Goal: Task Accomplishment & Management: Use online tool/utility

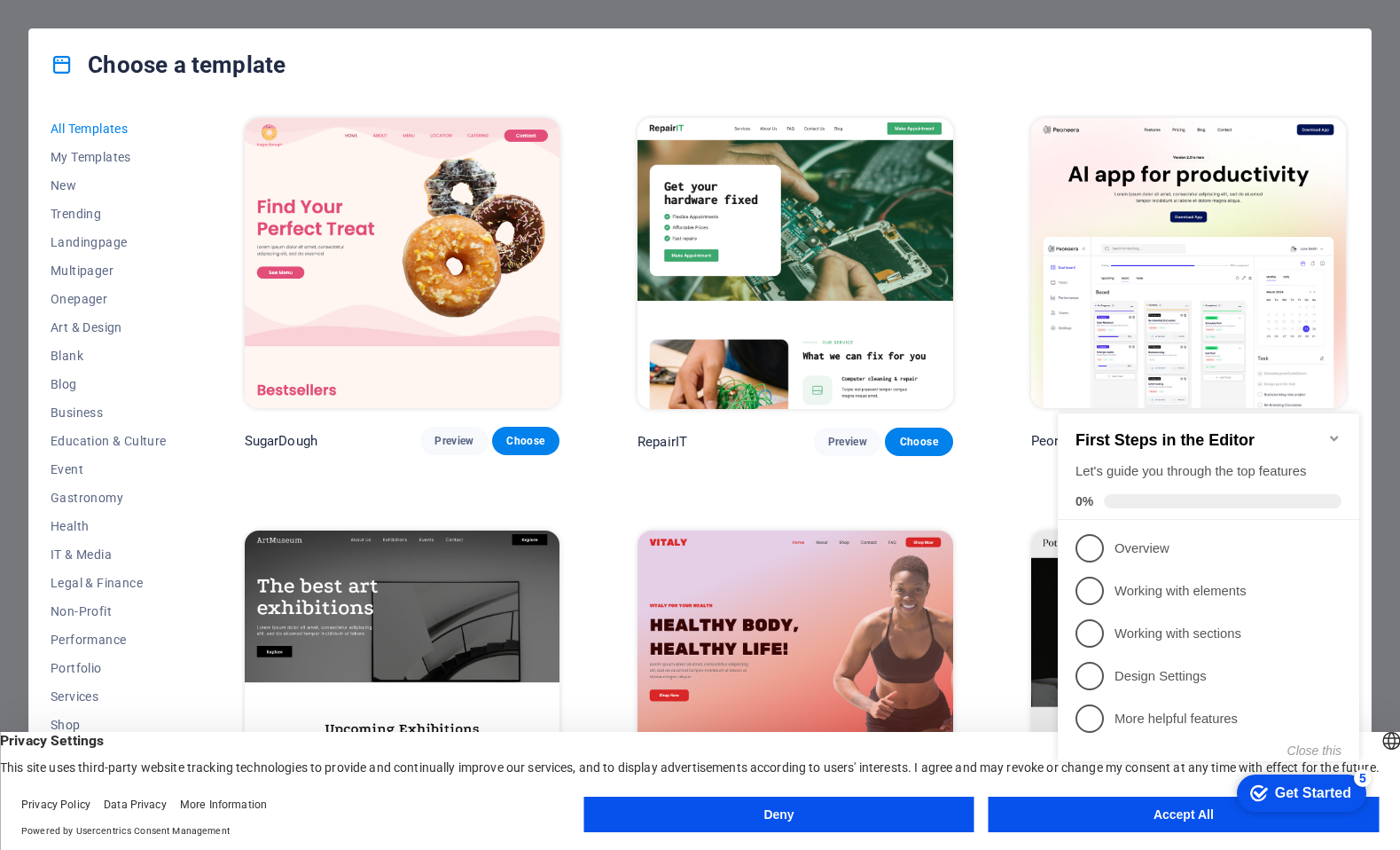
click at [1329, 431] on icon "Minimize checklist" at bounding box center [1334, 438] width 14 height 14
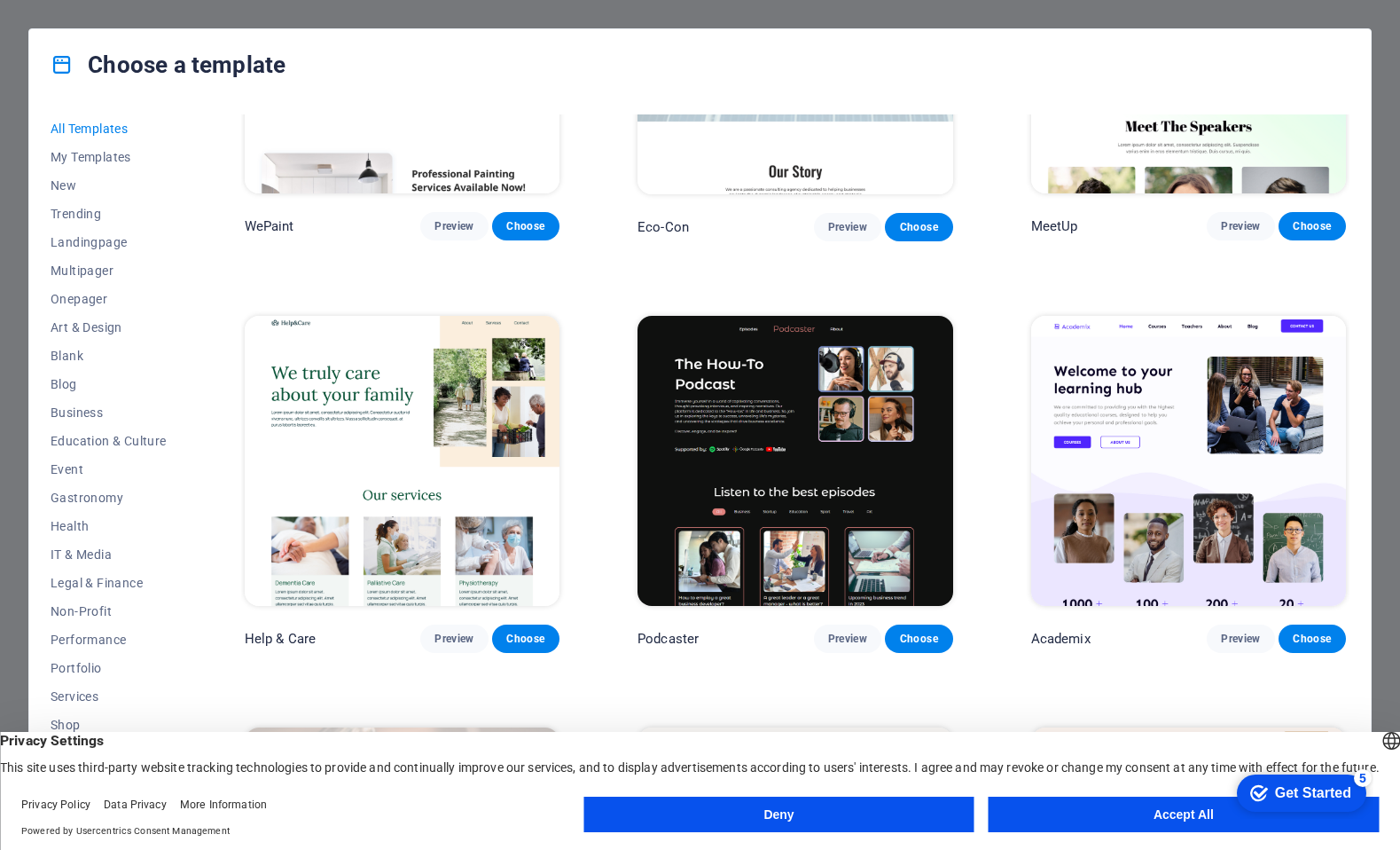
scroll to position [2306, 0]
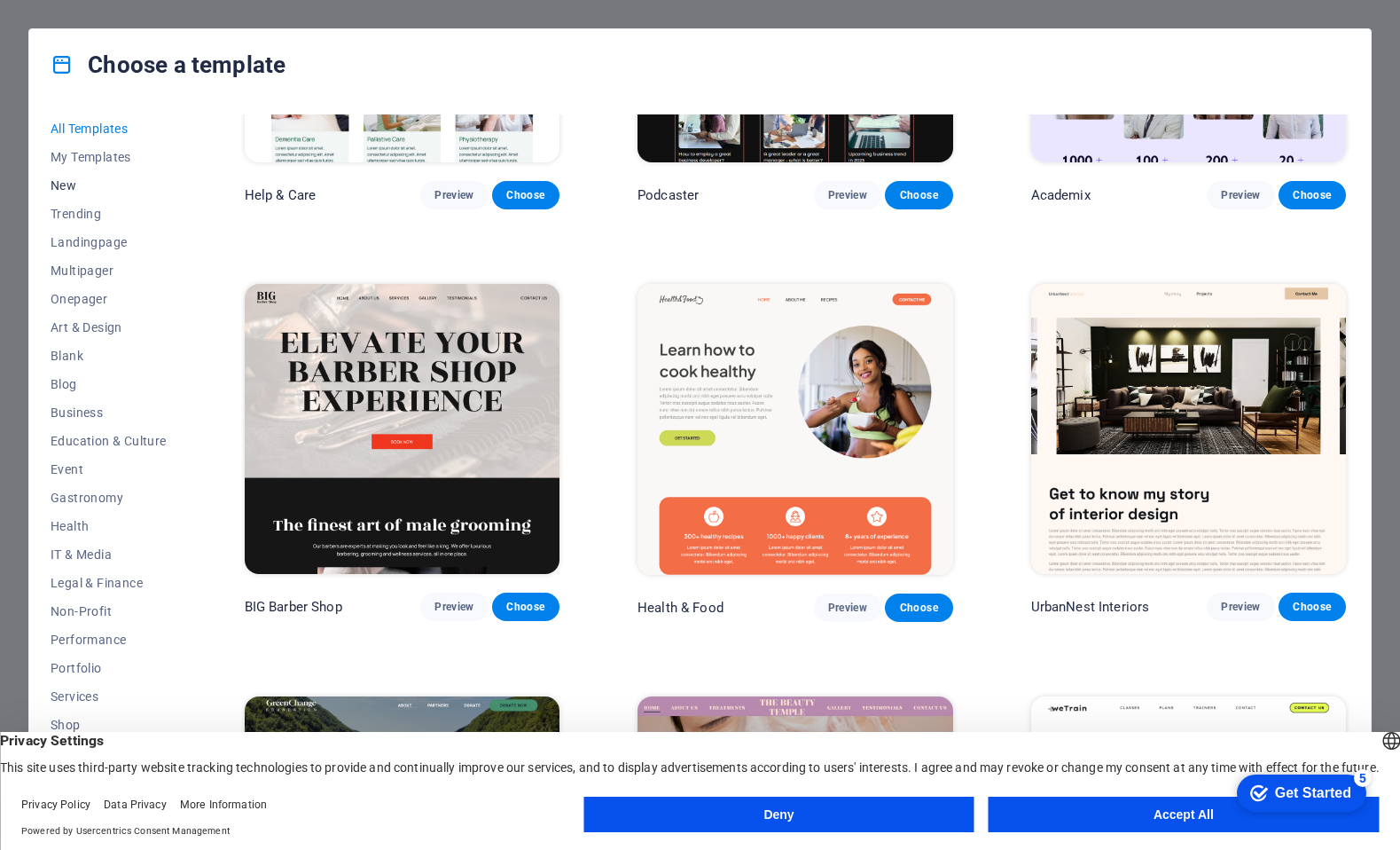
click at [81, 187] on span "New" at bounding box center [108, 186] width 116 height 14
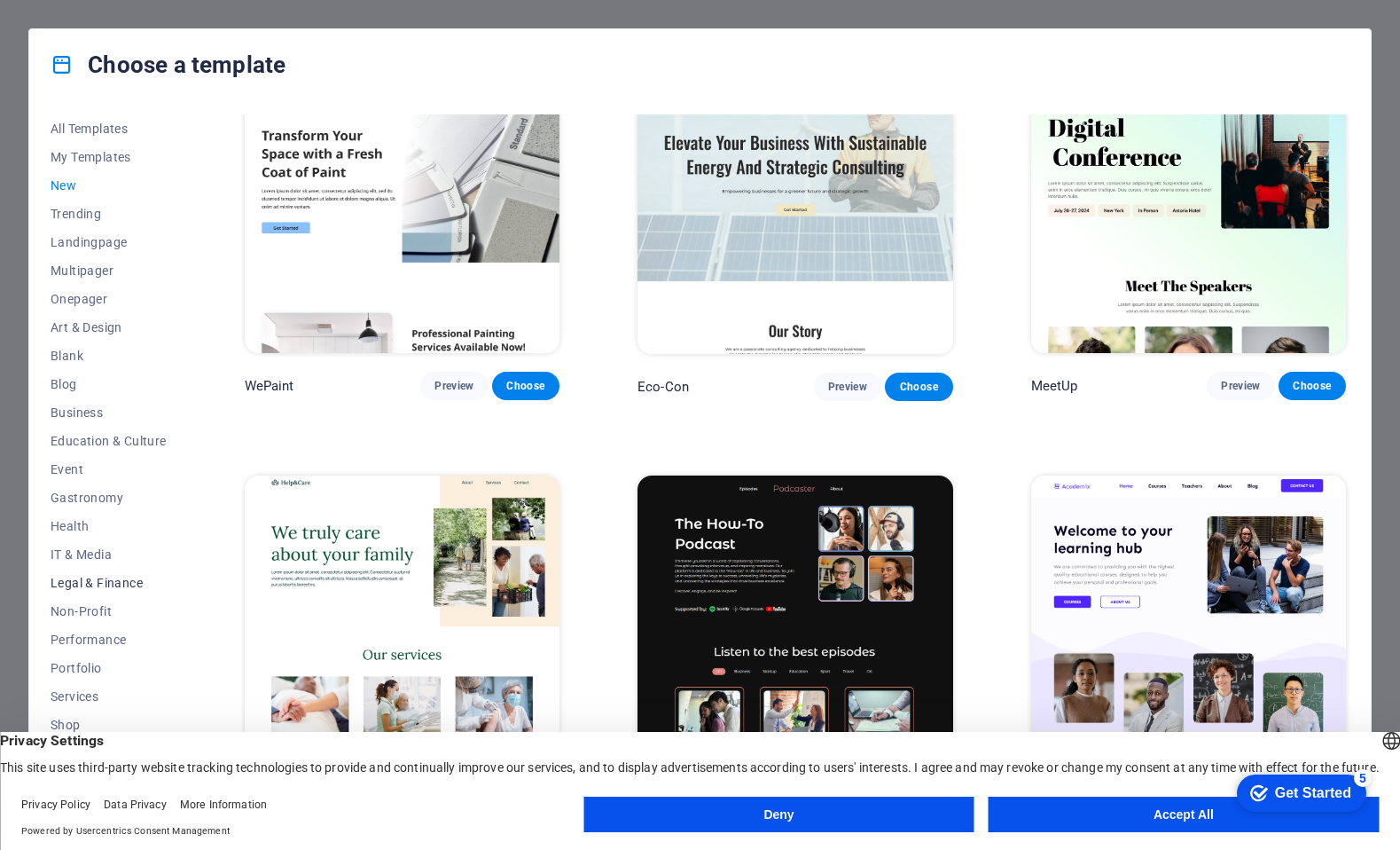
scroll to position [53, 0]
click at [1156, 808] on button "Accept All" at bounding box center [1183, 814] width 390 height 36
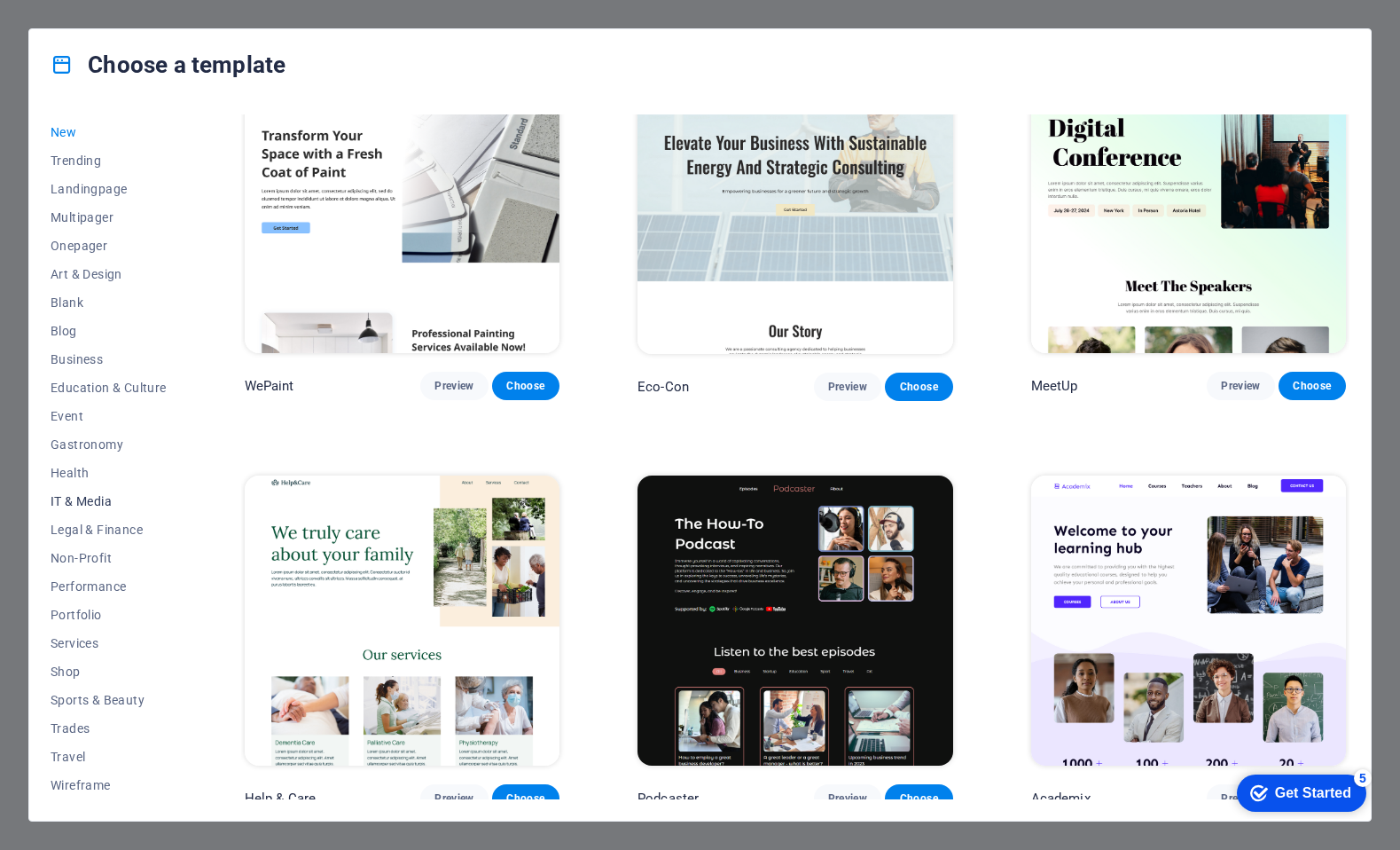
click at [75, 507] on span "IT & Media" at bounding box center [108, 501] width 116 height 14
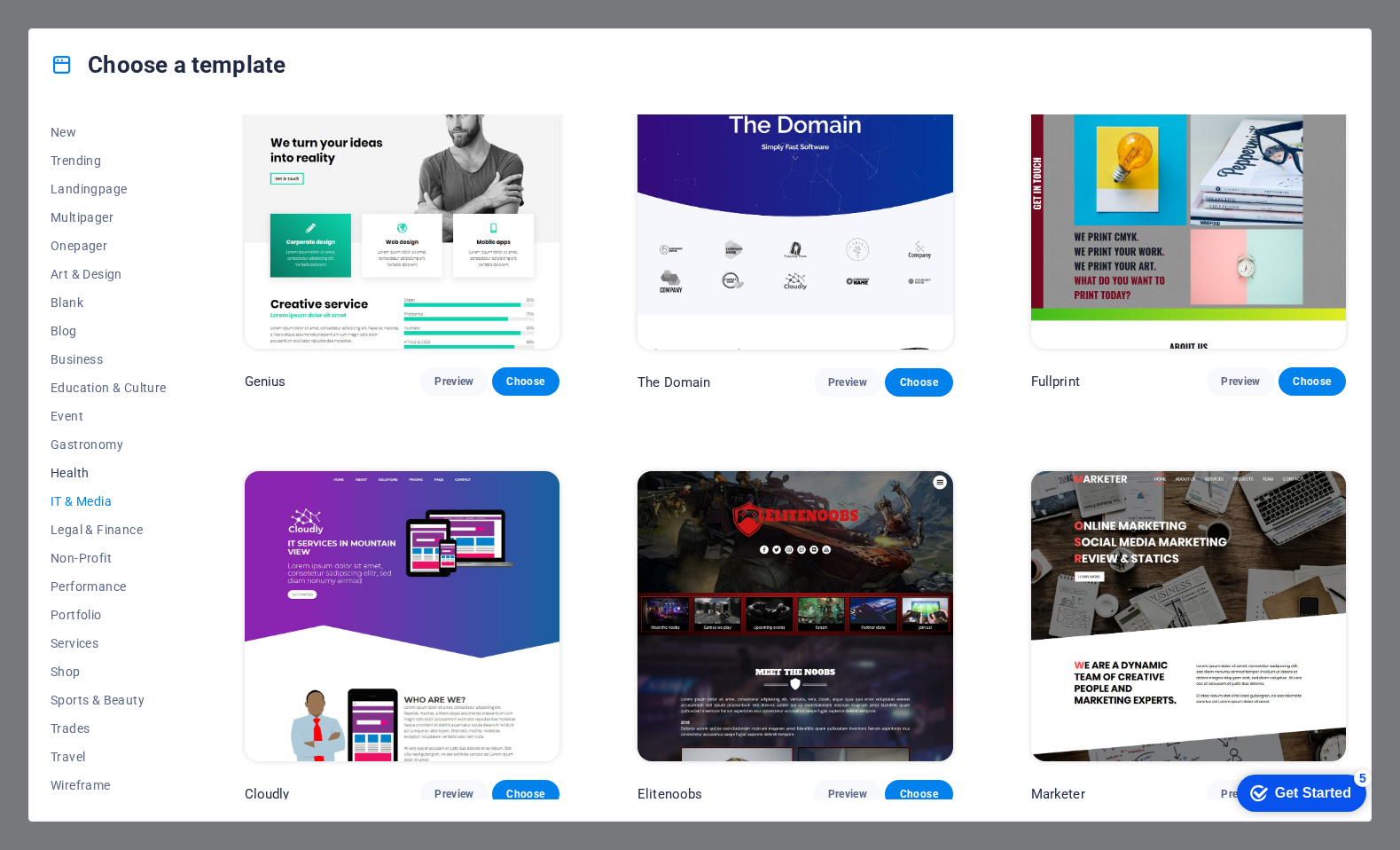
click at [81, 480] on button "Health" at bounding box center [108, 473] width 116 height 28
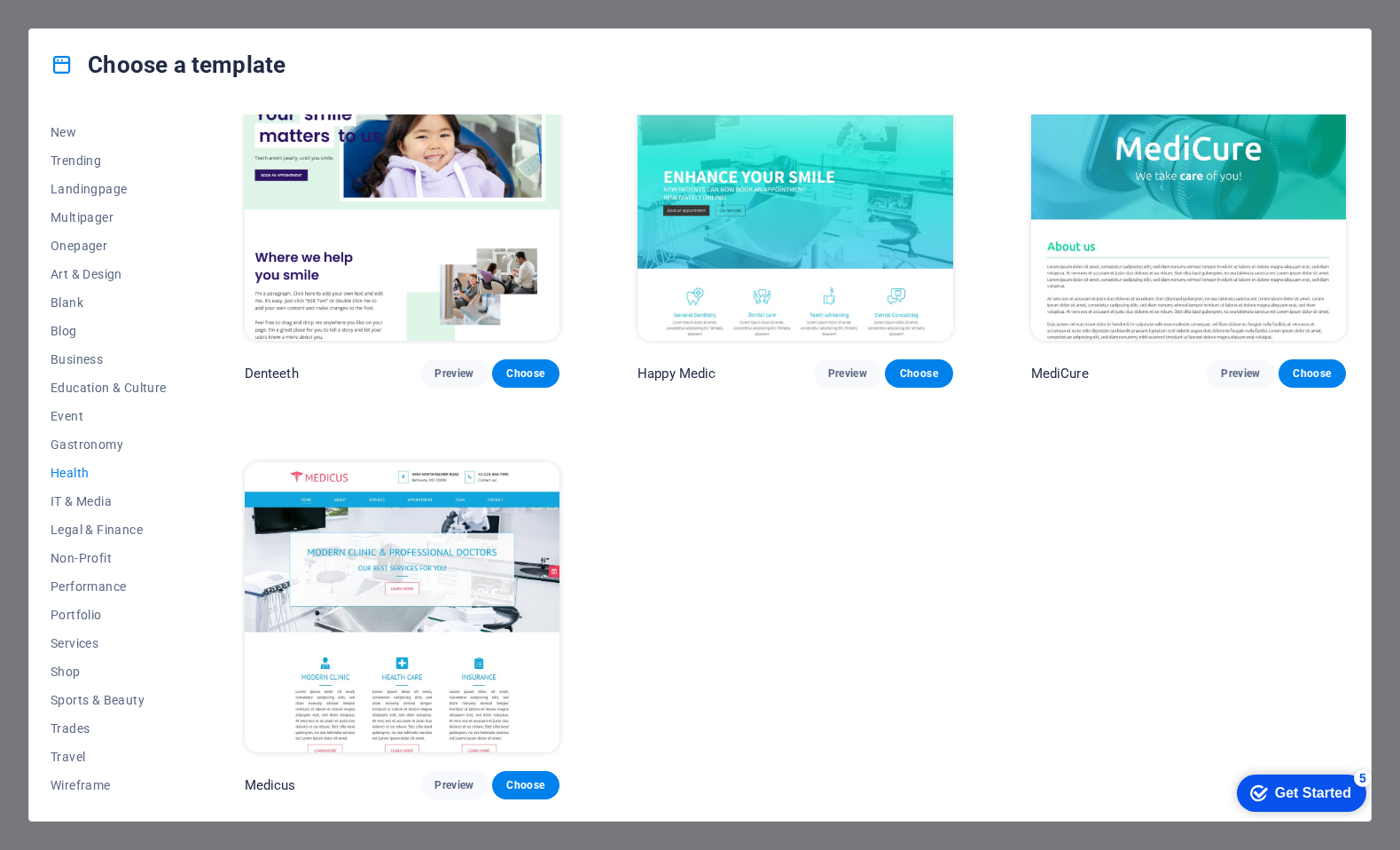
scroll to position [0, 0]
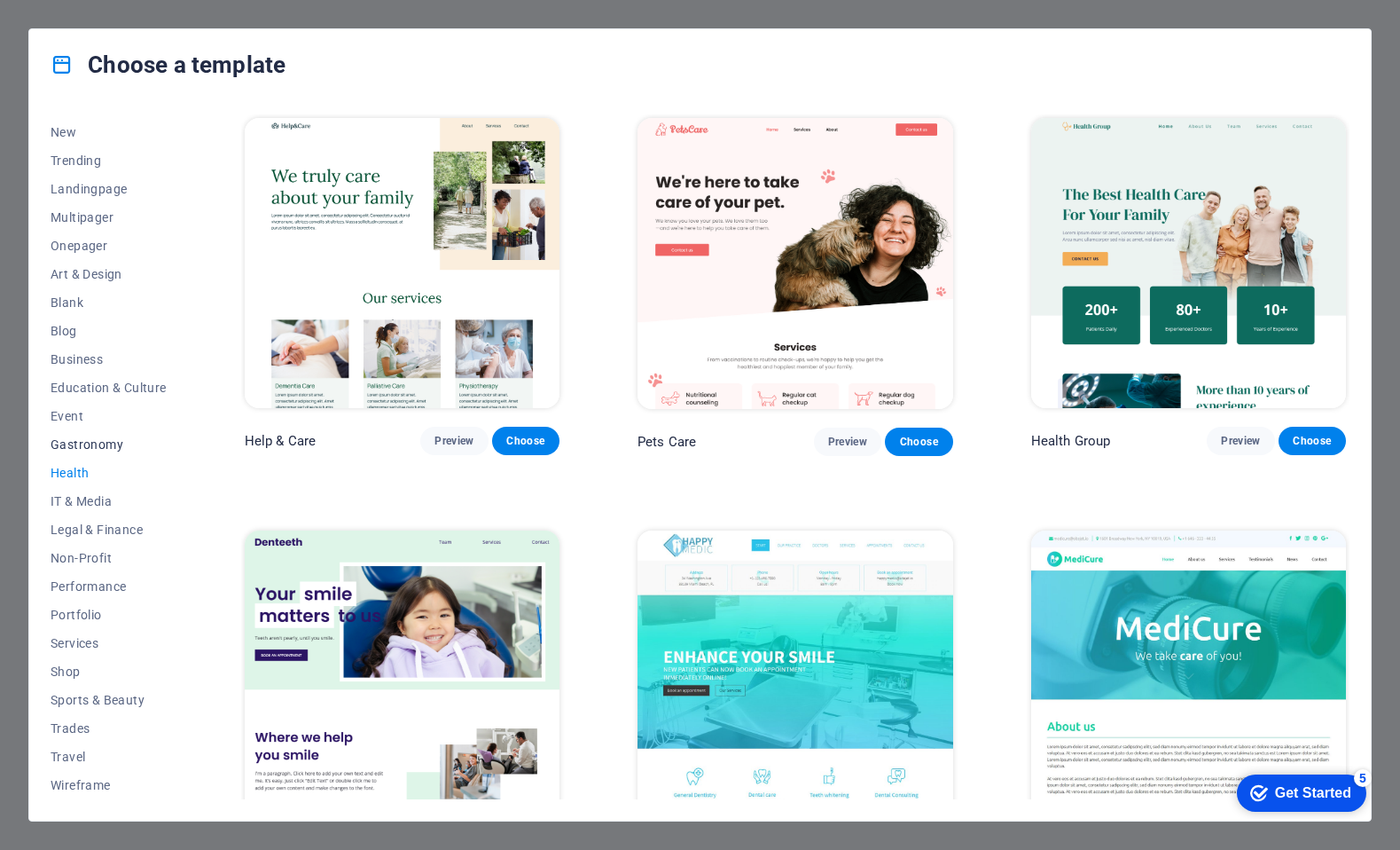
click at [83, 445] on span "Gastronomy" at bounding box center [108, 445] width 116 height 14
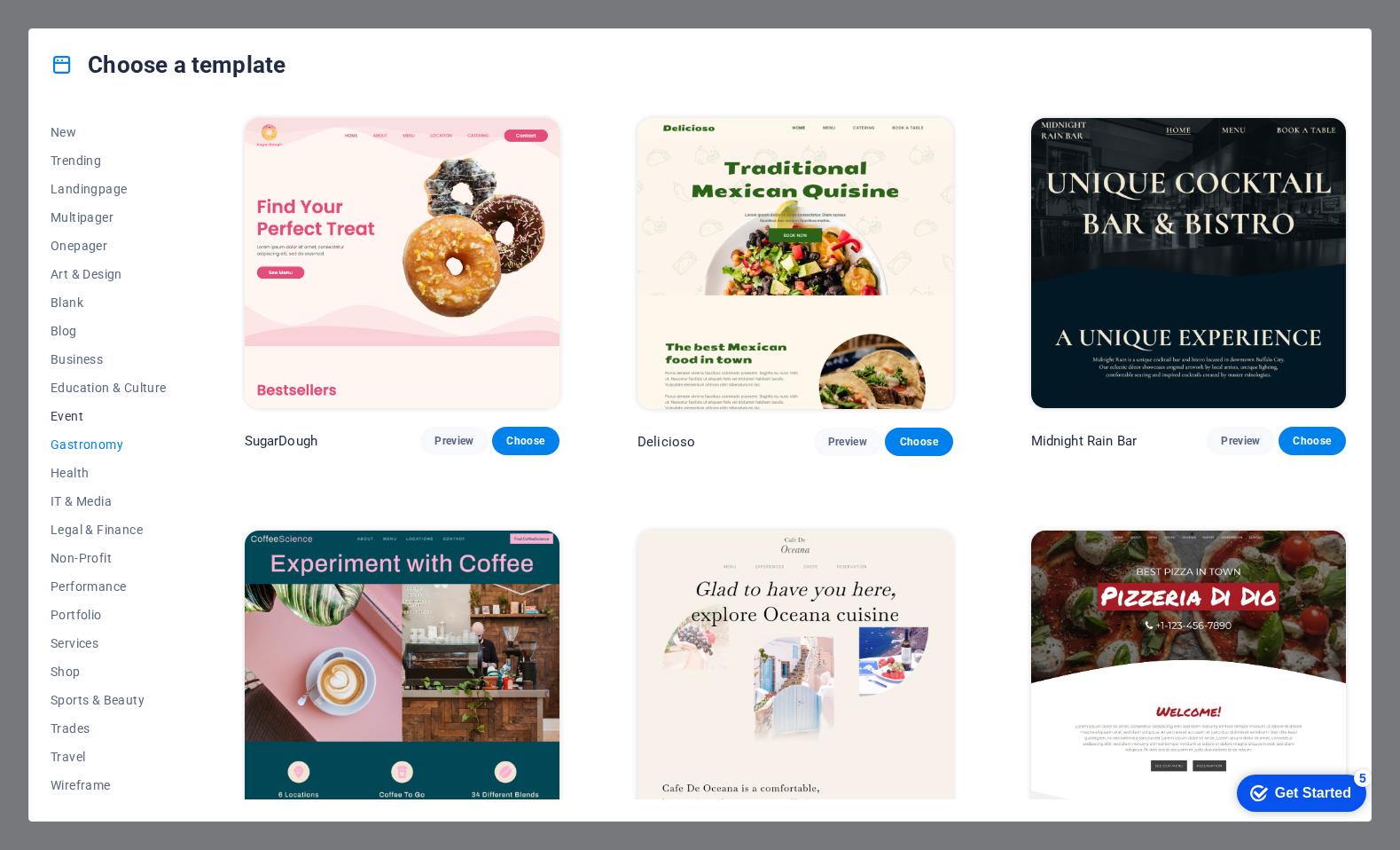
click at [75, 411] on span "Event" at bounding box center [108, 416] width 116 height 14
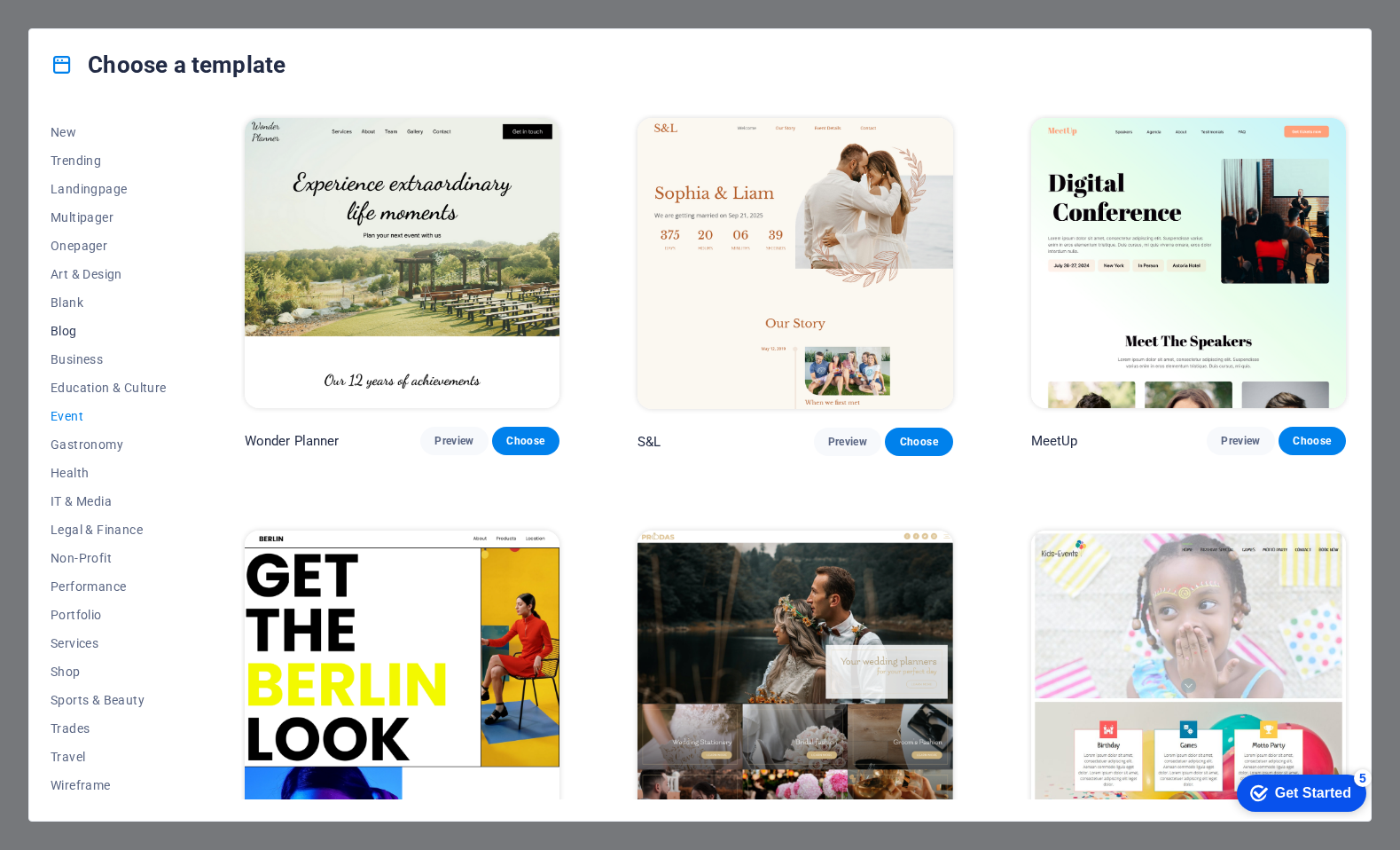
click at [68, 330] on span "Blog" at bounding box center [108, 331] width 116 height 14
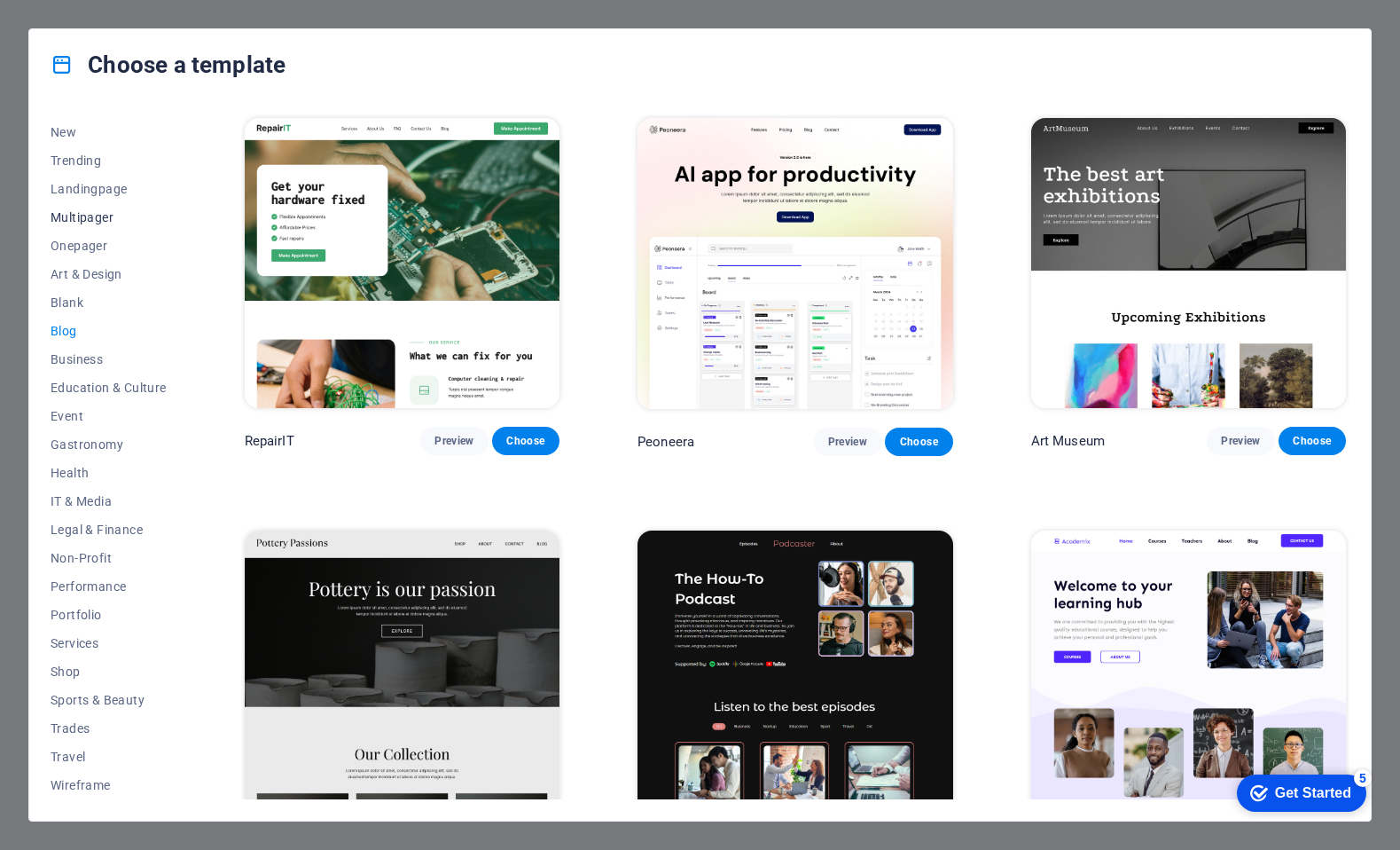
click at [92, 219] on span "Multipager" at bounding box center [108, 217] width 116 height 14
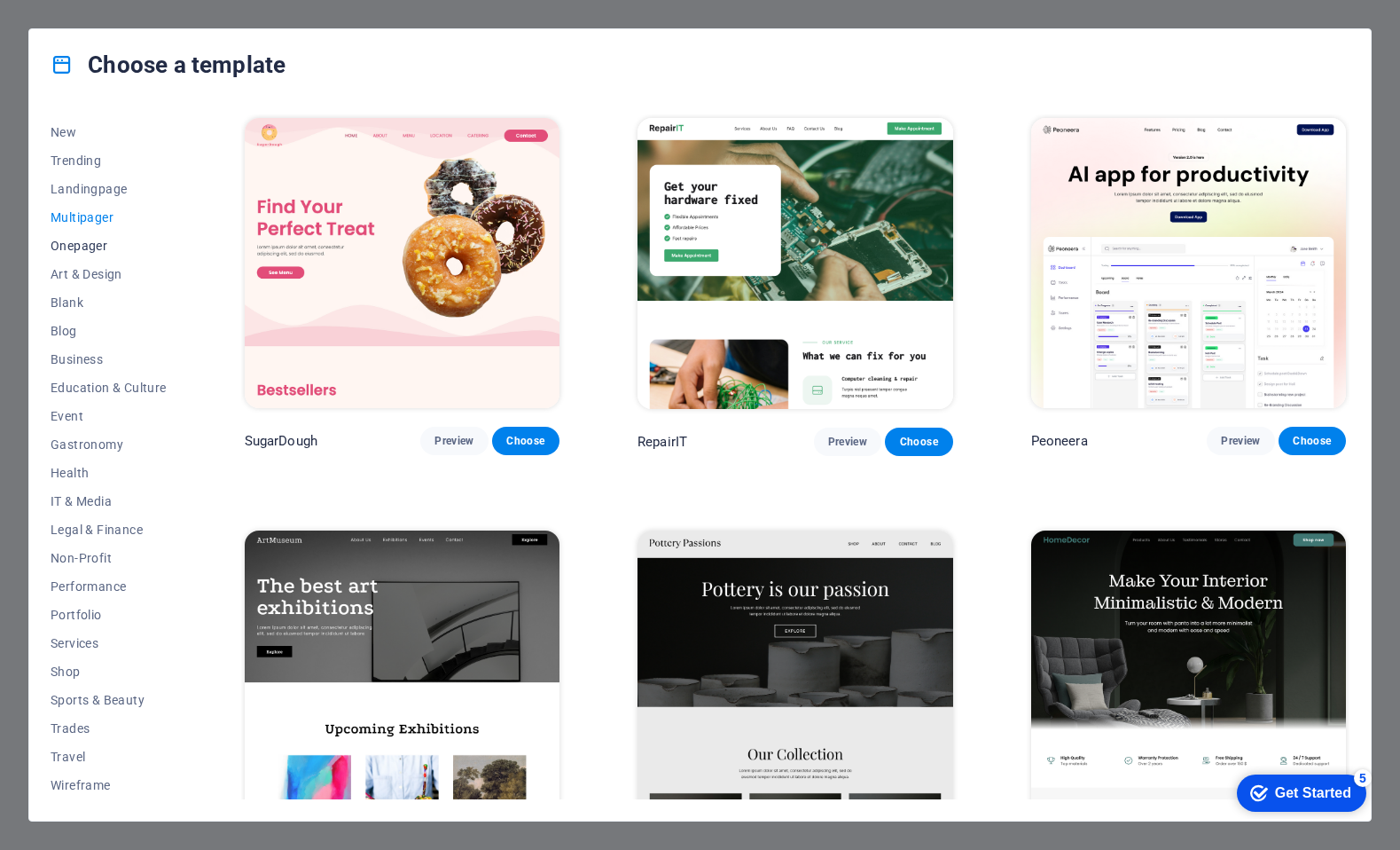
click at [96, 244] on span "Onepager" at bounding box center [108, 245] width 116 height 14
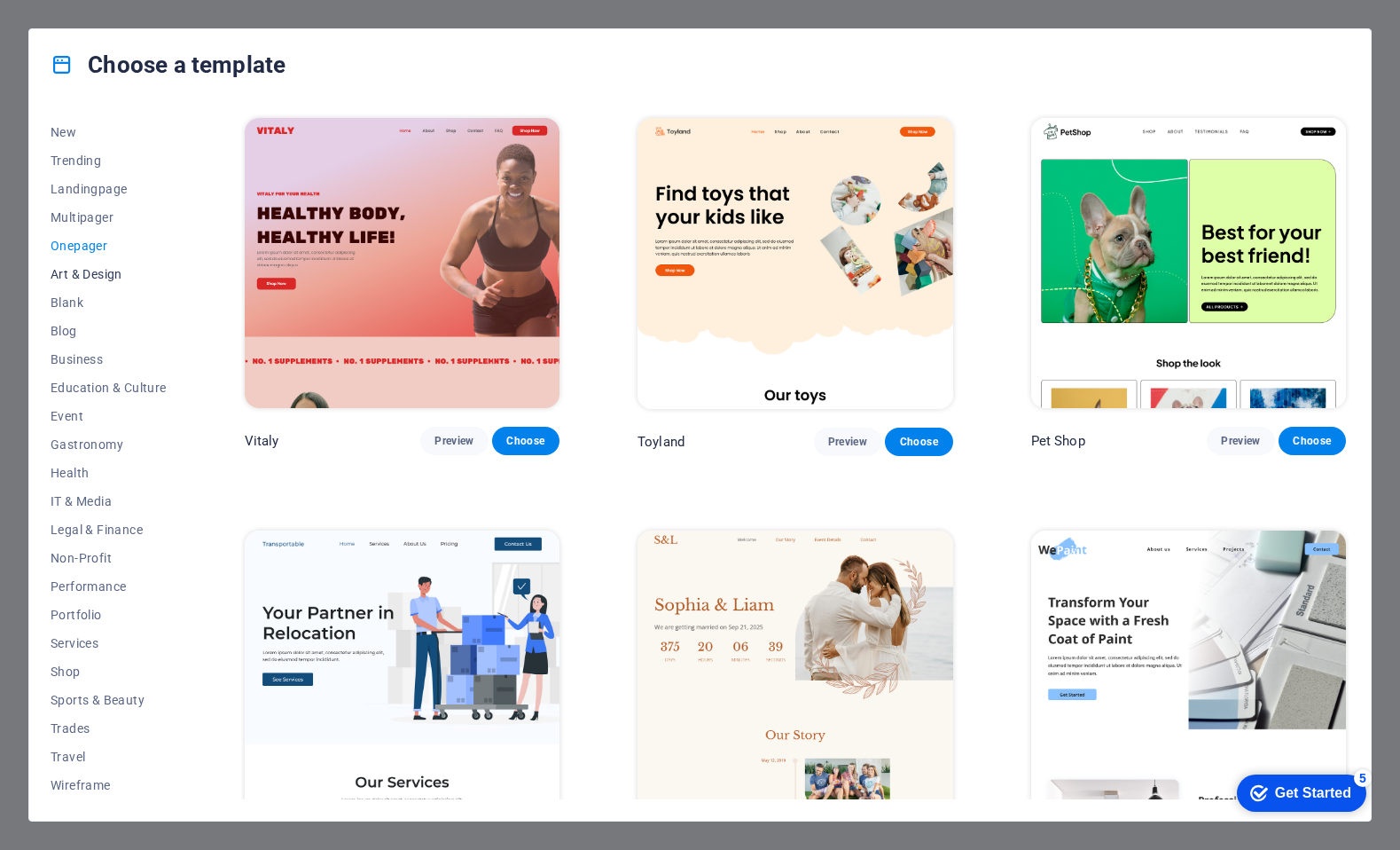
click at [95, 267] on span "Art & Design" at bounding box center [108, 274] width 116 height 14
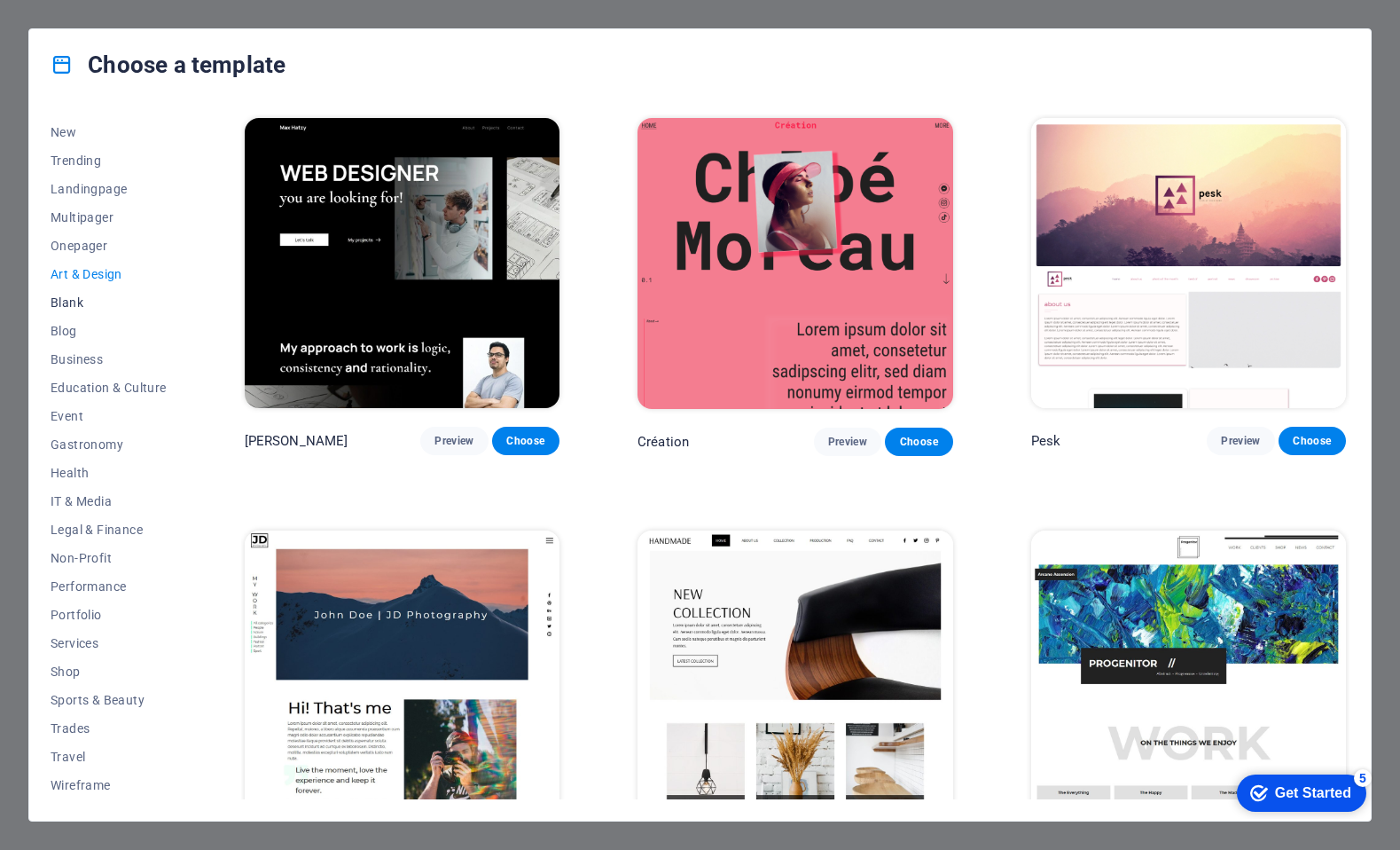
click at [64, 307] on span "Blank" at bounding box center [108, 302] width 116 height 14
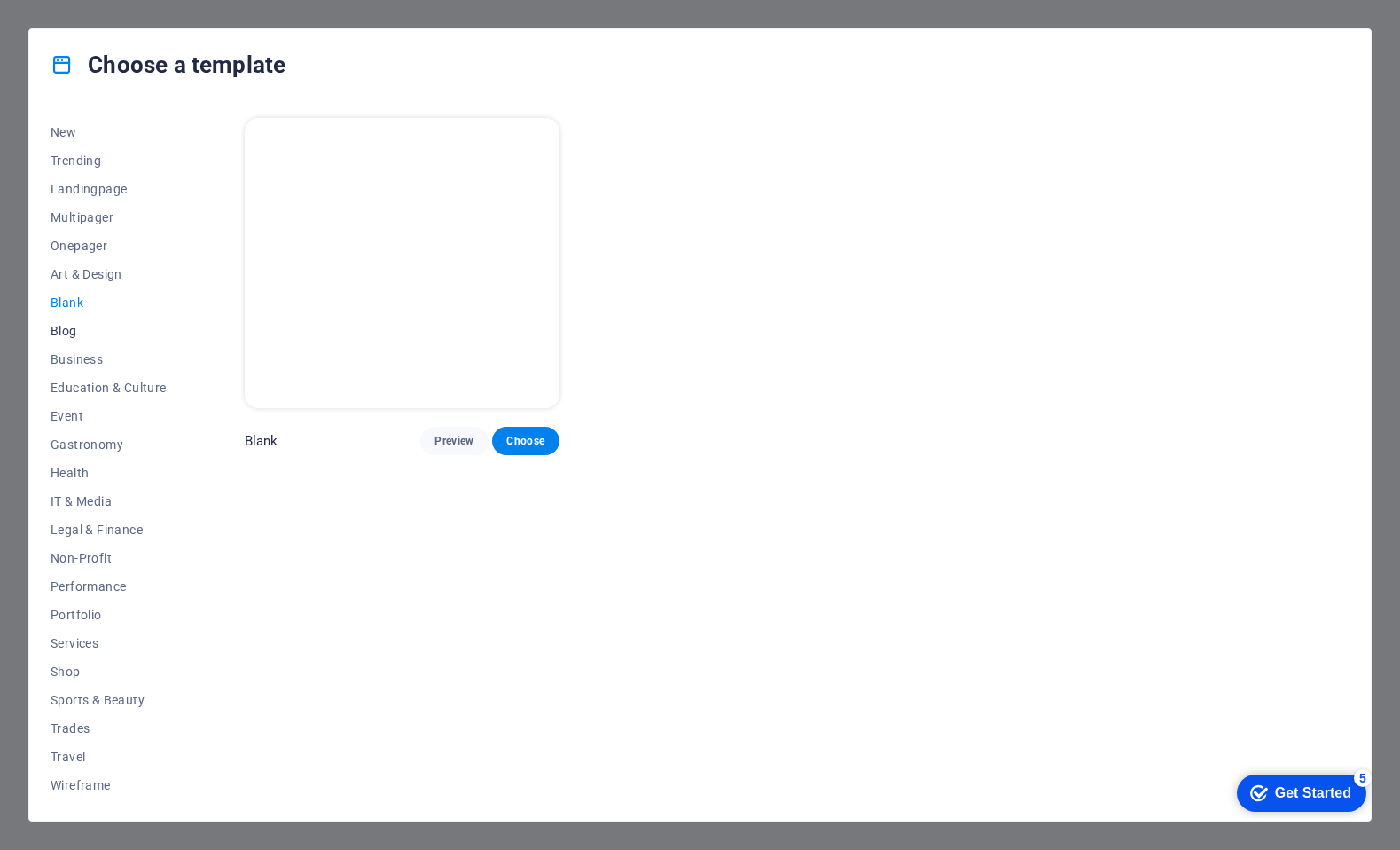
click at [64, 334] on span "Blog" at bounding box center [108, 331] width 116 height 14
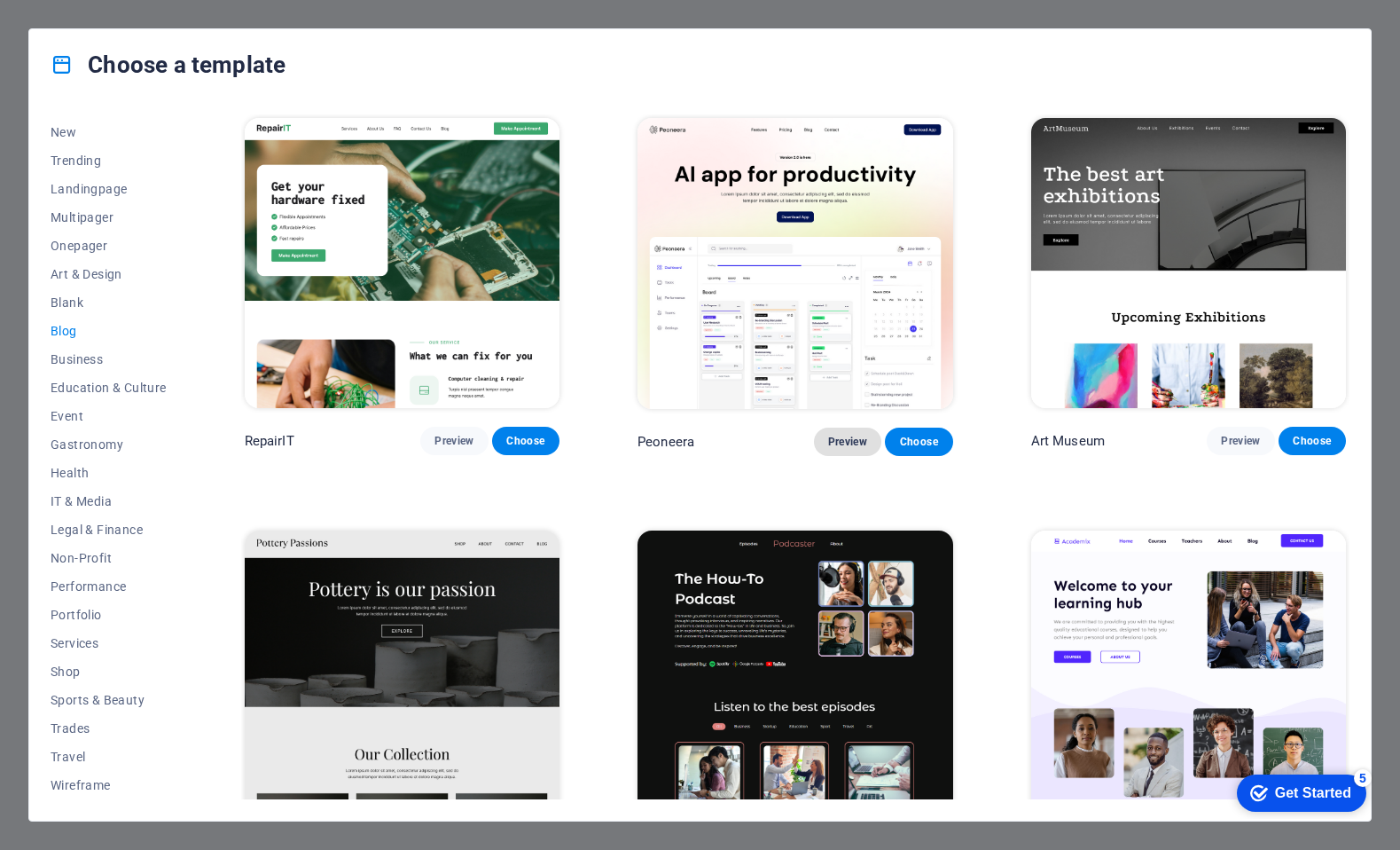
click at [844, 445] on span "Preview" at bounding box center [848, 442] width 39 height 14
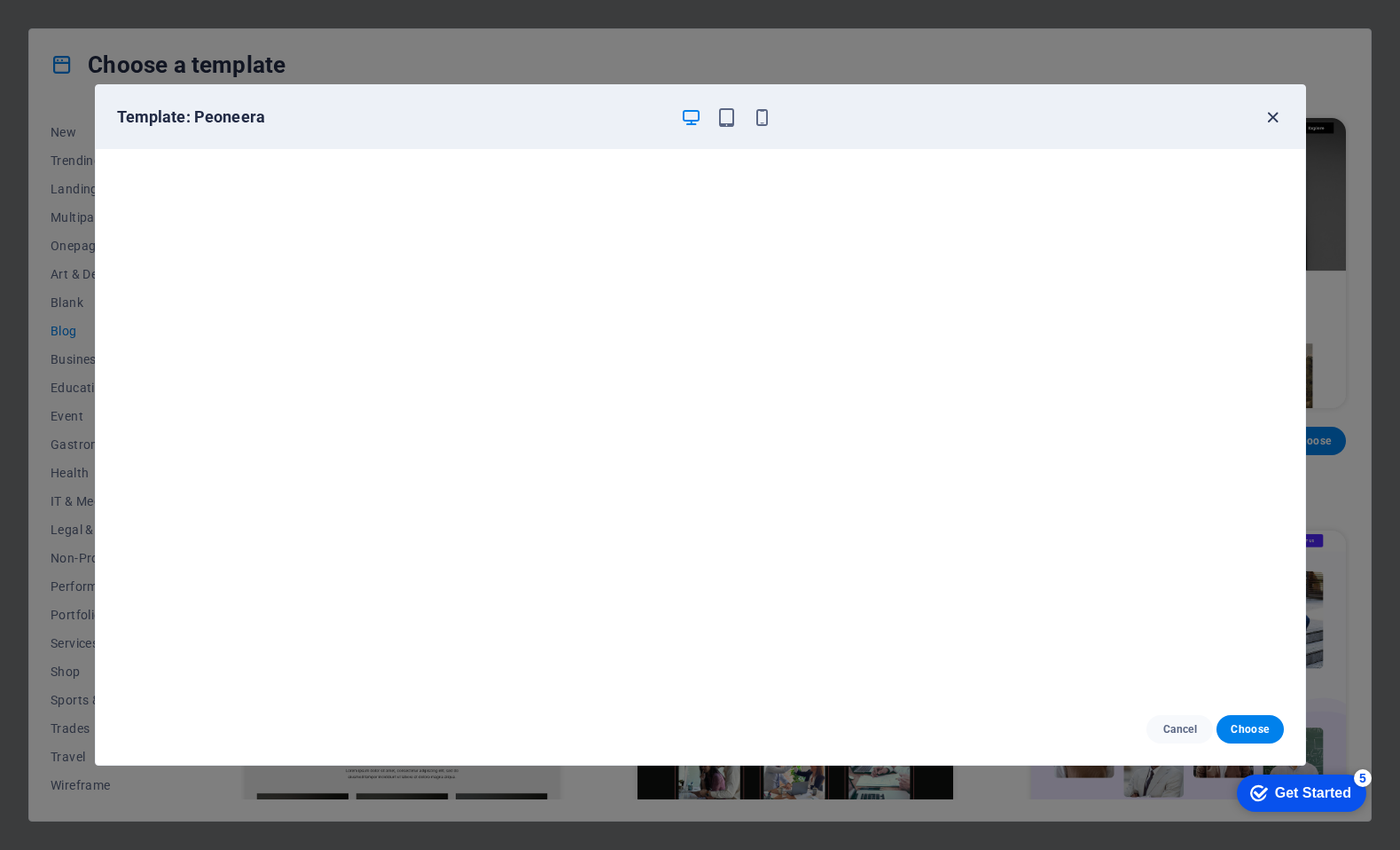
click at [1270, 114] on icon "button" at bounding box center [1273, 117] width 20 height 20
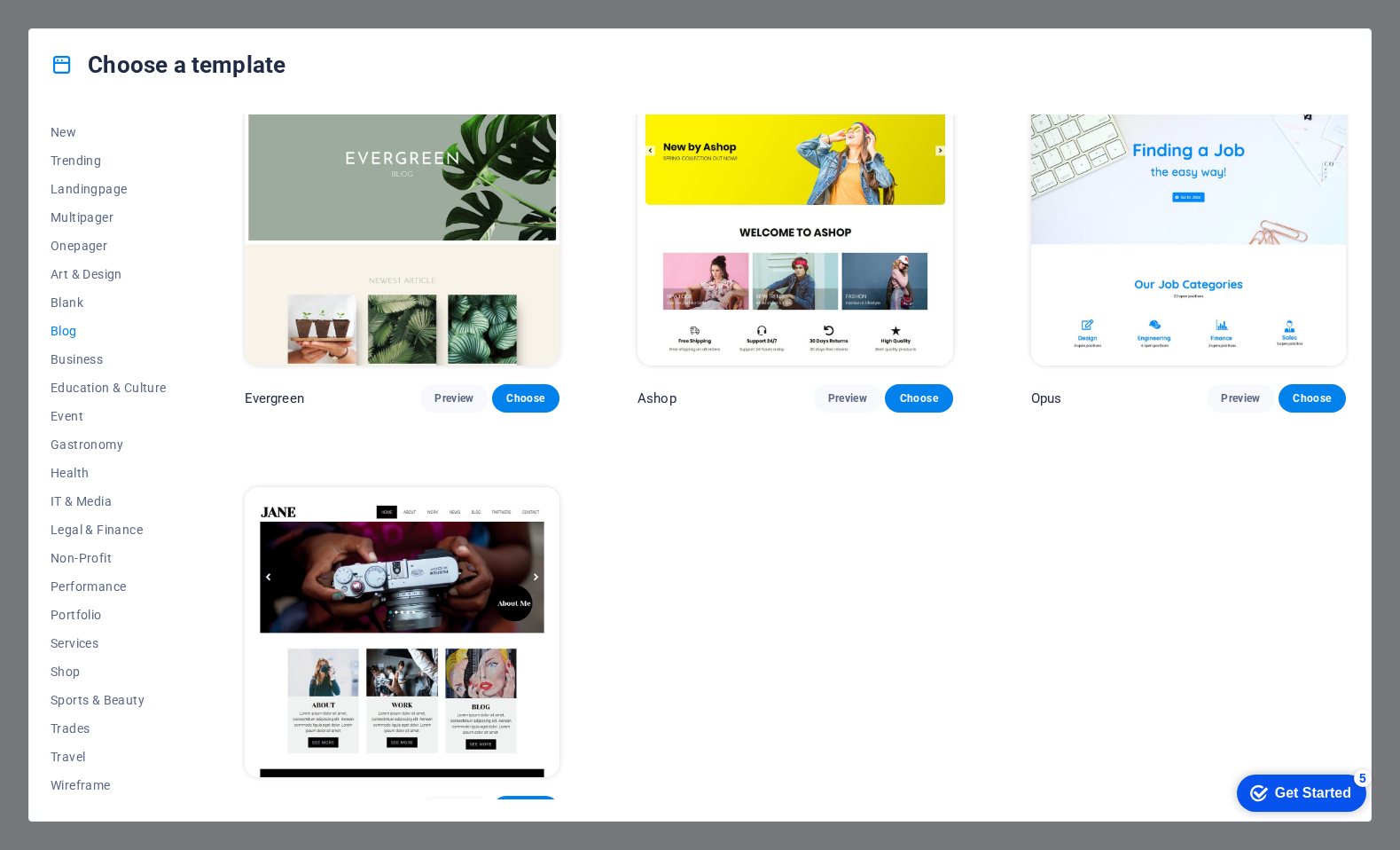
scroll to position [2932, 0]
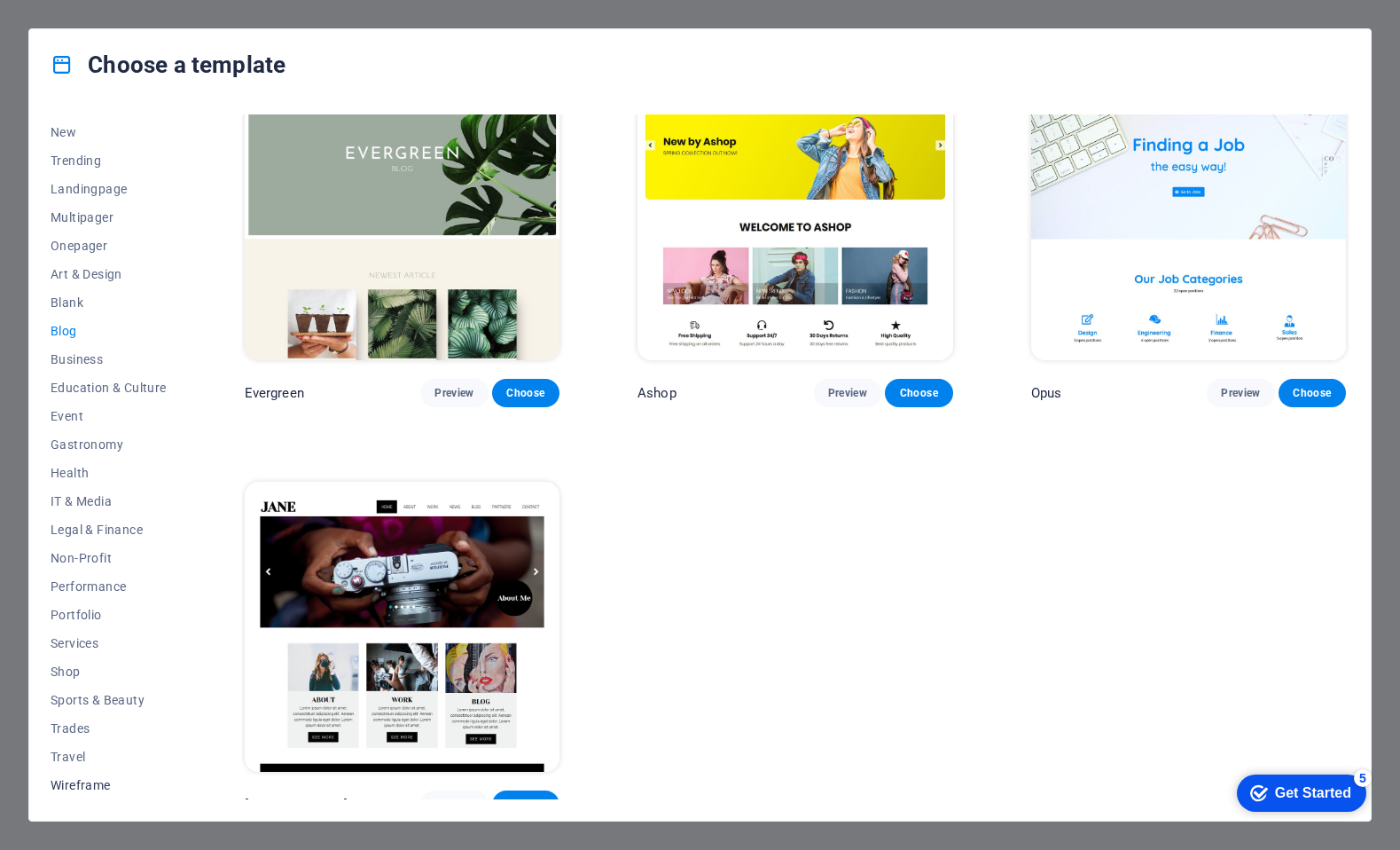
click at [79, 784] on span "Wireframe" at bounding box center [108, 785] width 116 height 14
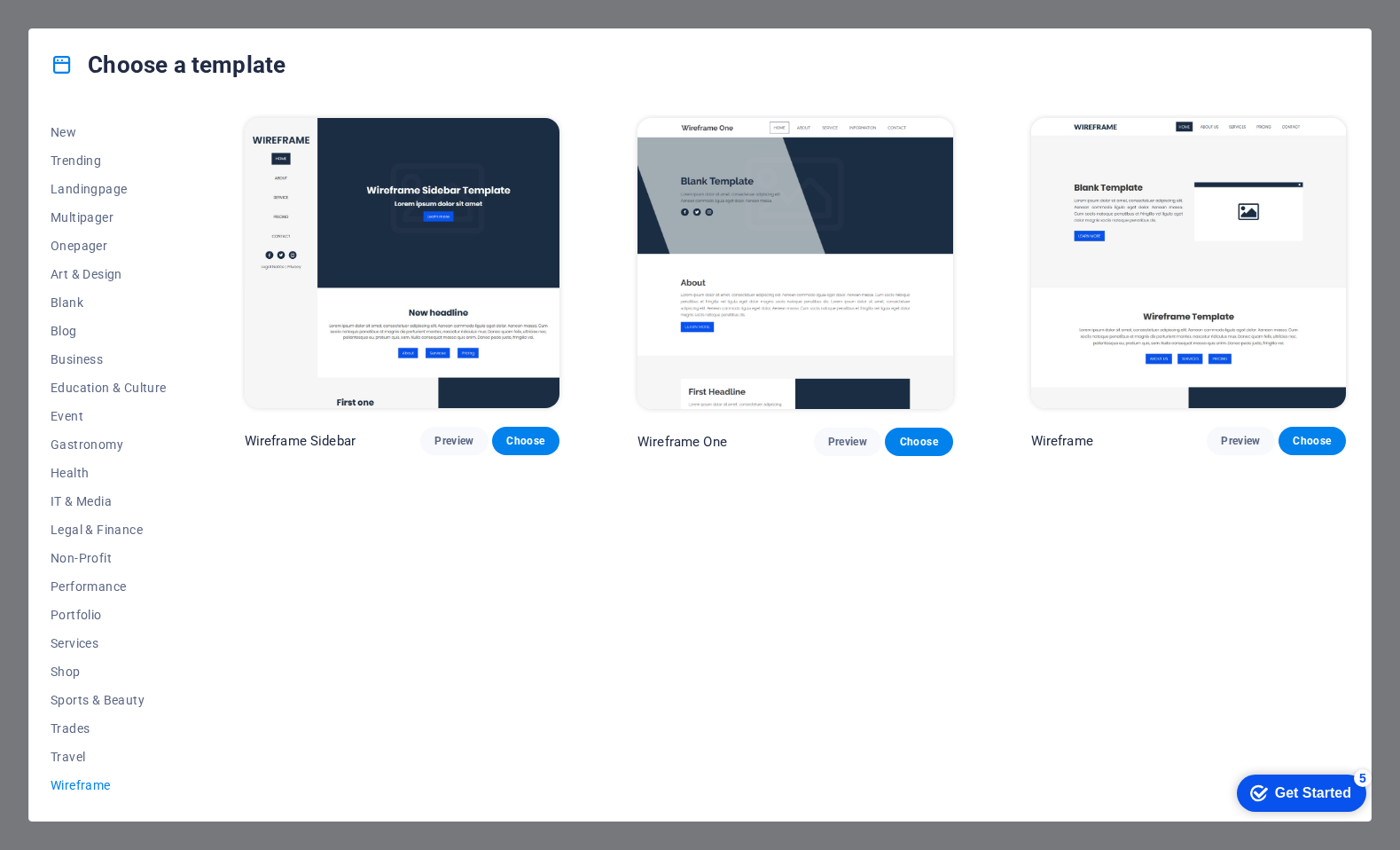
scroll to position [0, 0]
click at [90, 702] on span "Sports & Beauty" at bounding box center [108, 700] width 116 height 14
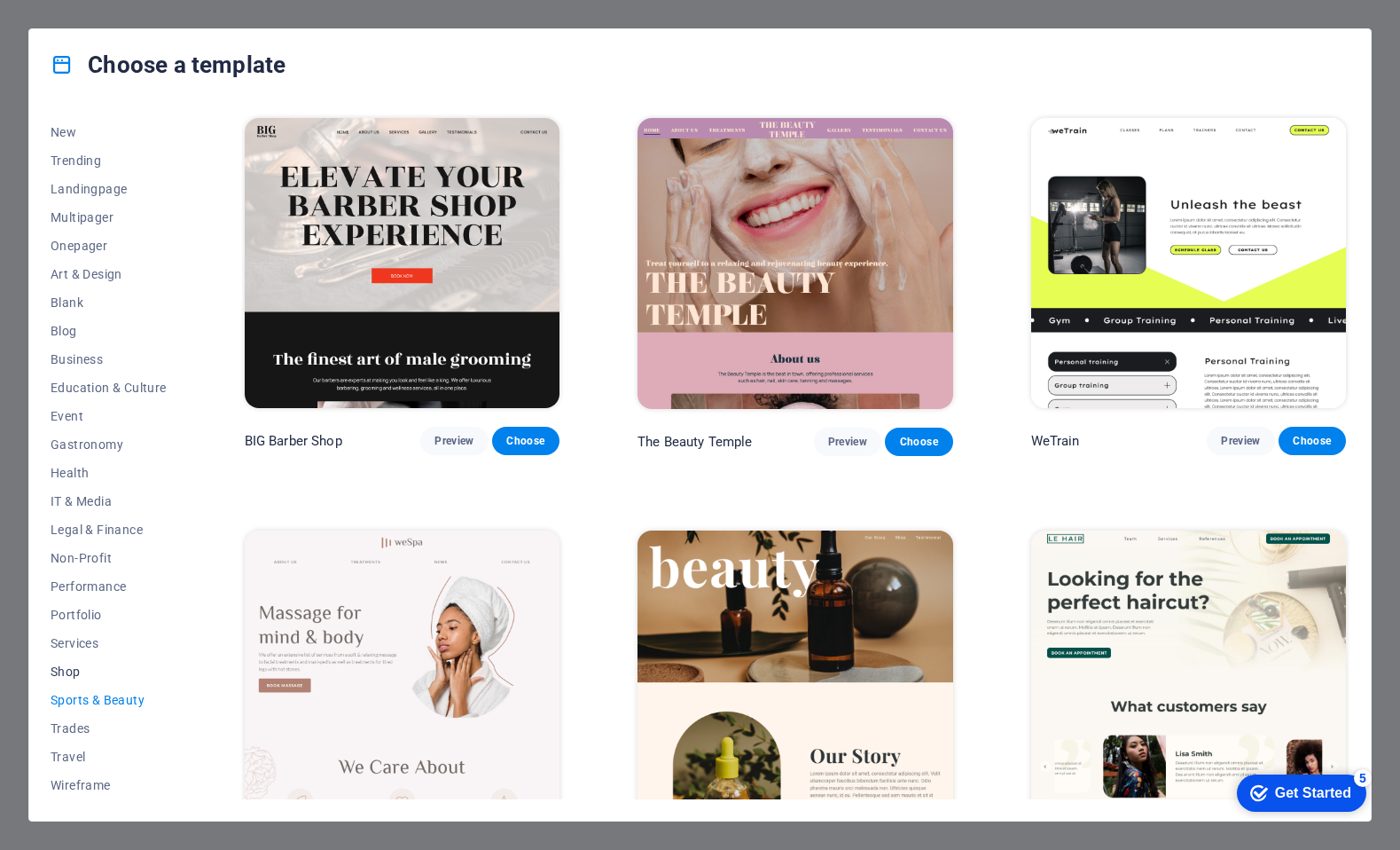
click at [73, 667] on span "Shop" at bounding box center [108, 671] width 116 height 14
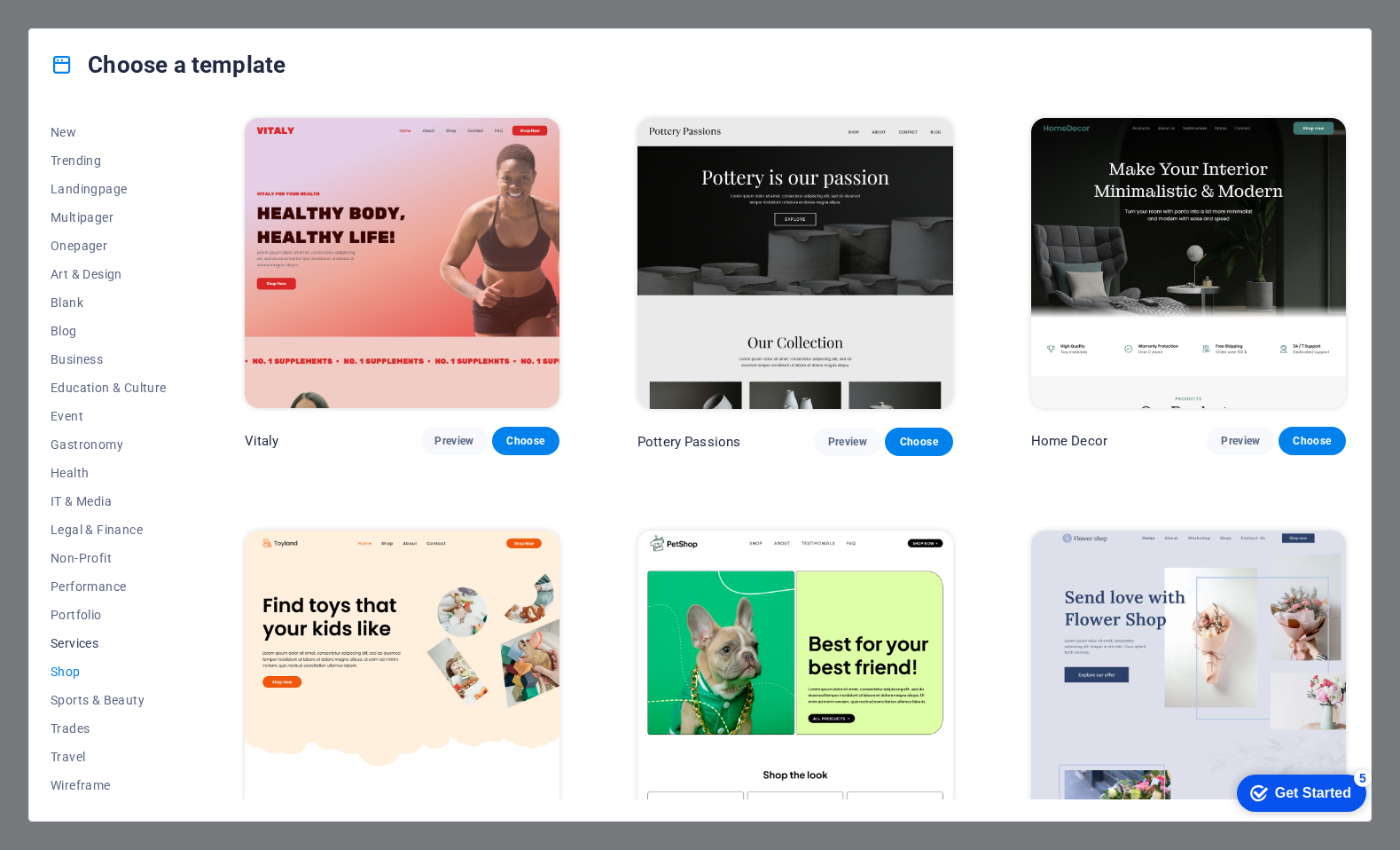
click at [76, 639] on span "Services" at bounding box center [108, 643] width 116 height 14
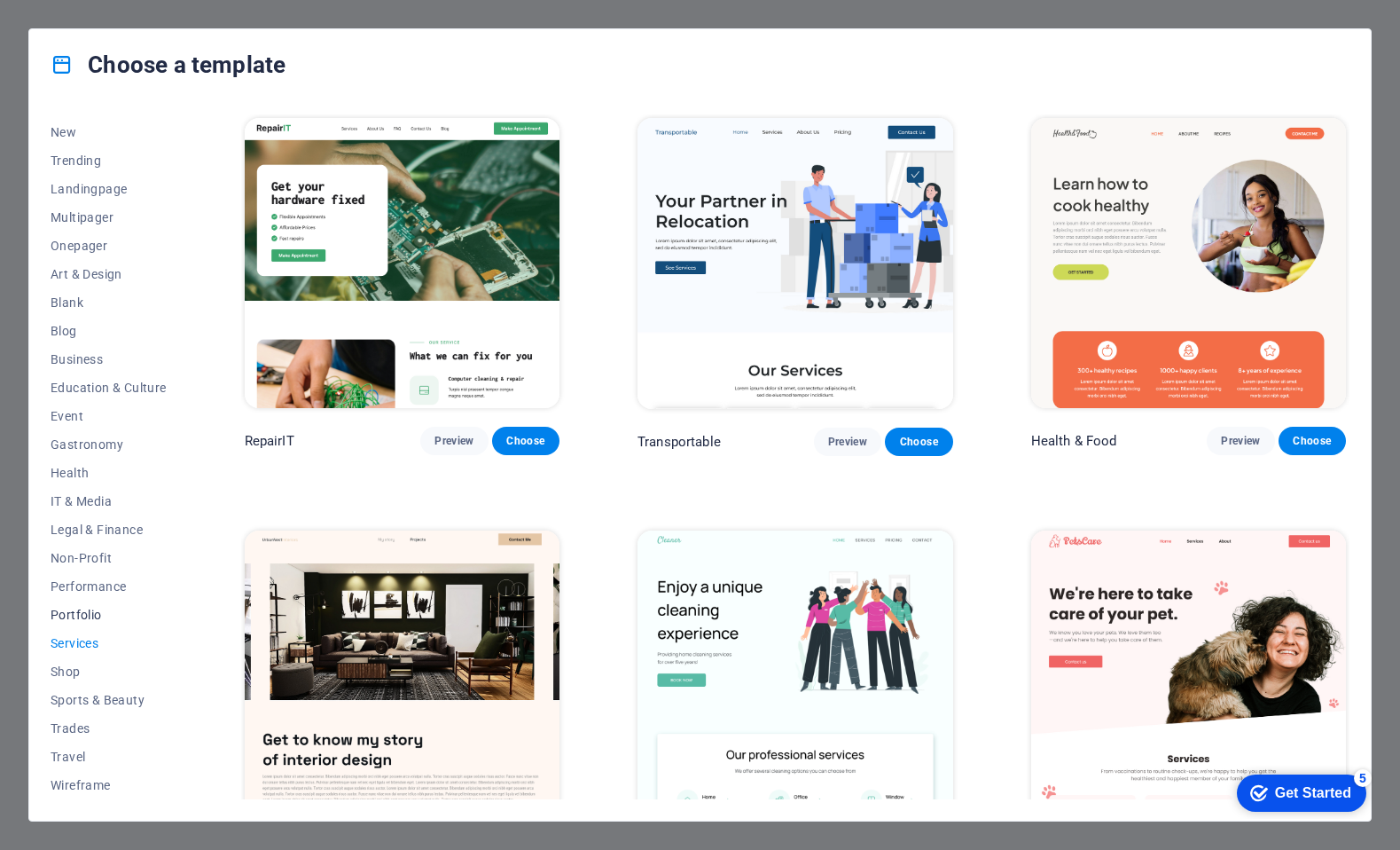
click at [91, 609] on span "Portfolio" at bounding box center [108, 614] width 116 height 14
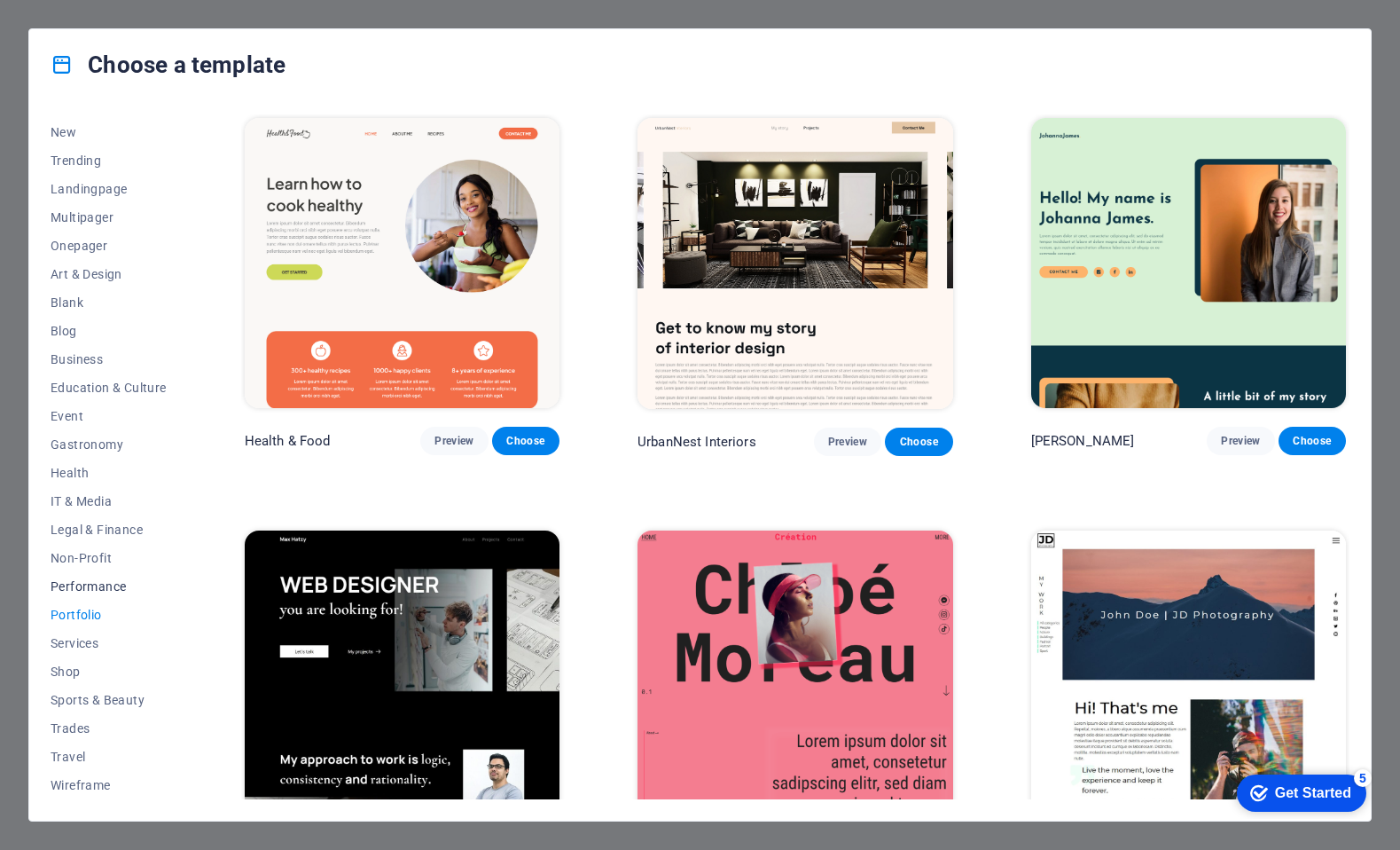
click at [99, 592] on span "Performance" at bounding box center [108, 586] width 116 height 14
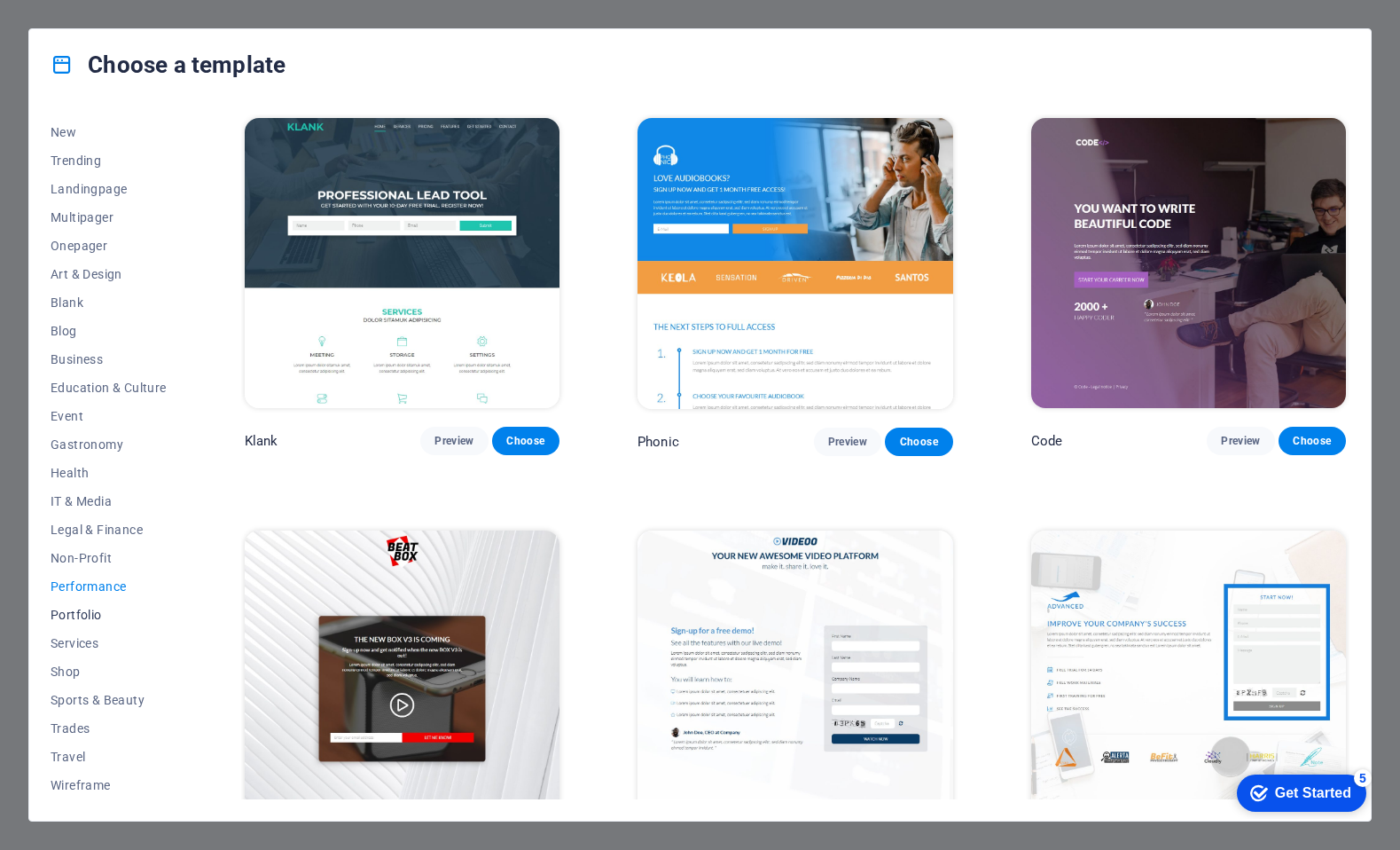
click at [84, 610] on span "Portfolio" at bounding box center [108, 614] width 116 height 14
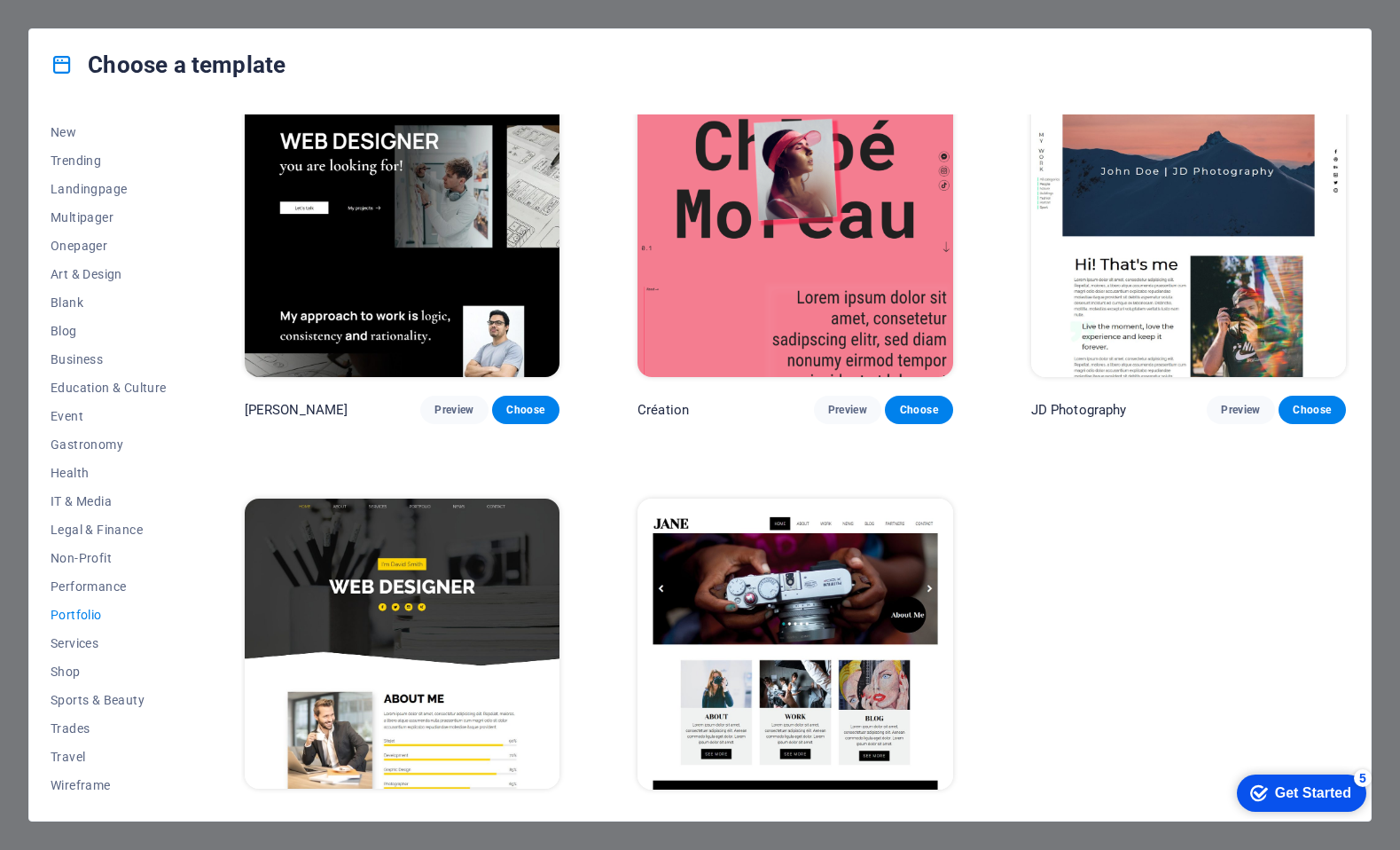
scroll to position [474, 0]
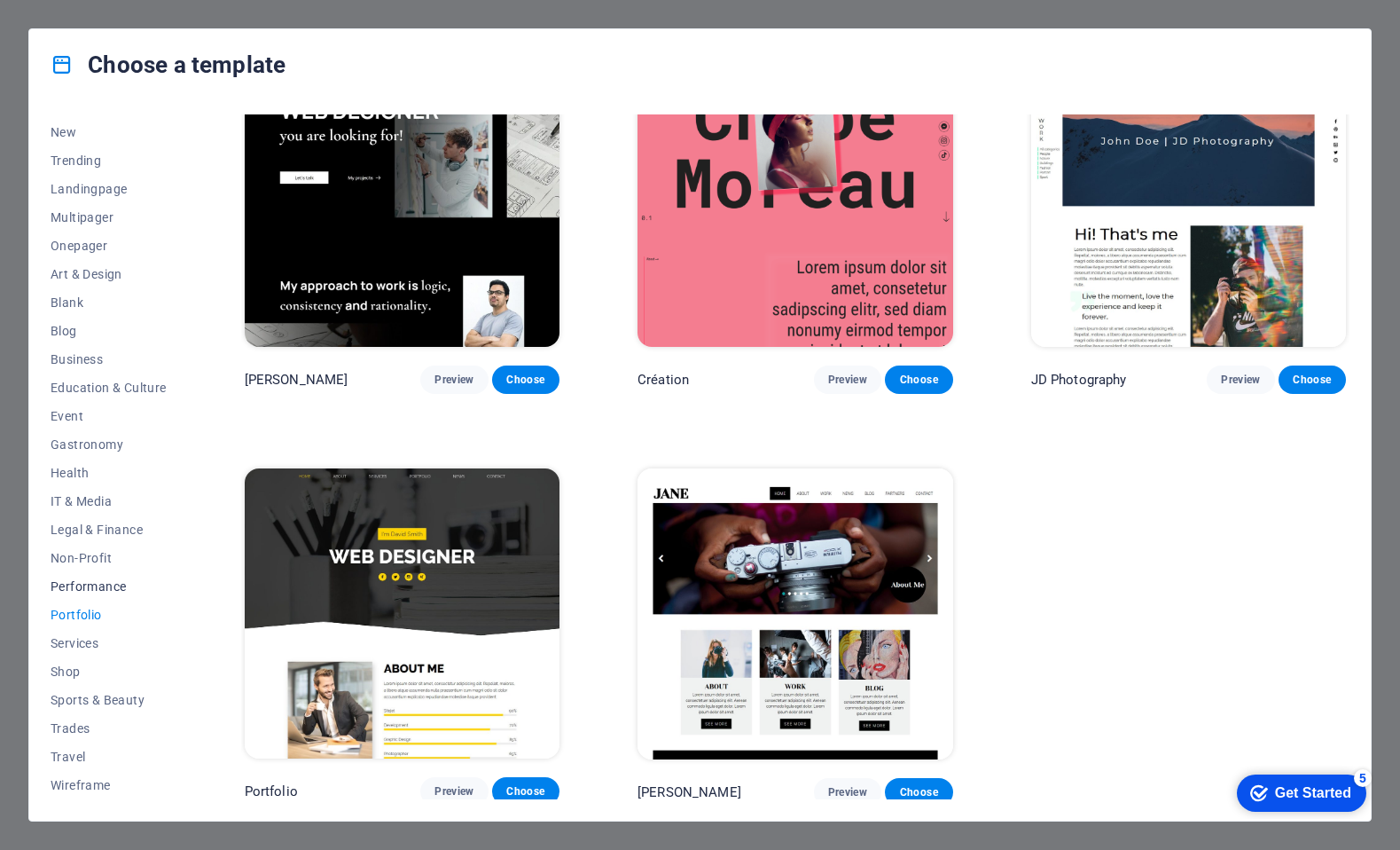
click at [81, 584] on span "Performance" at bounding box center [108, 586] width 116 height 14
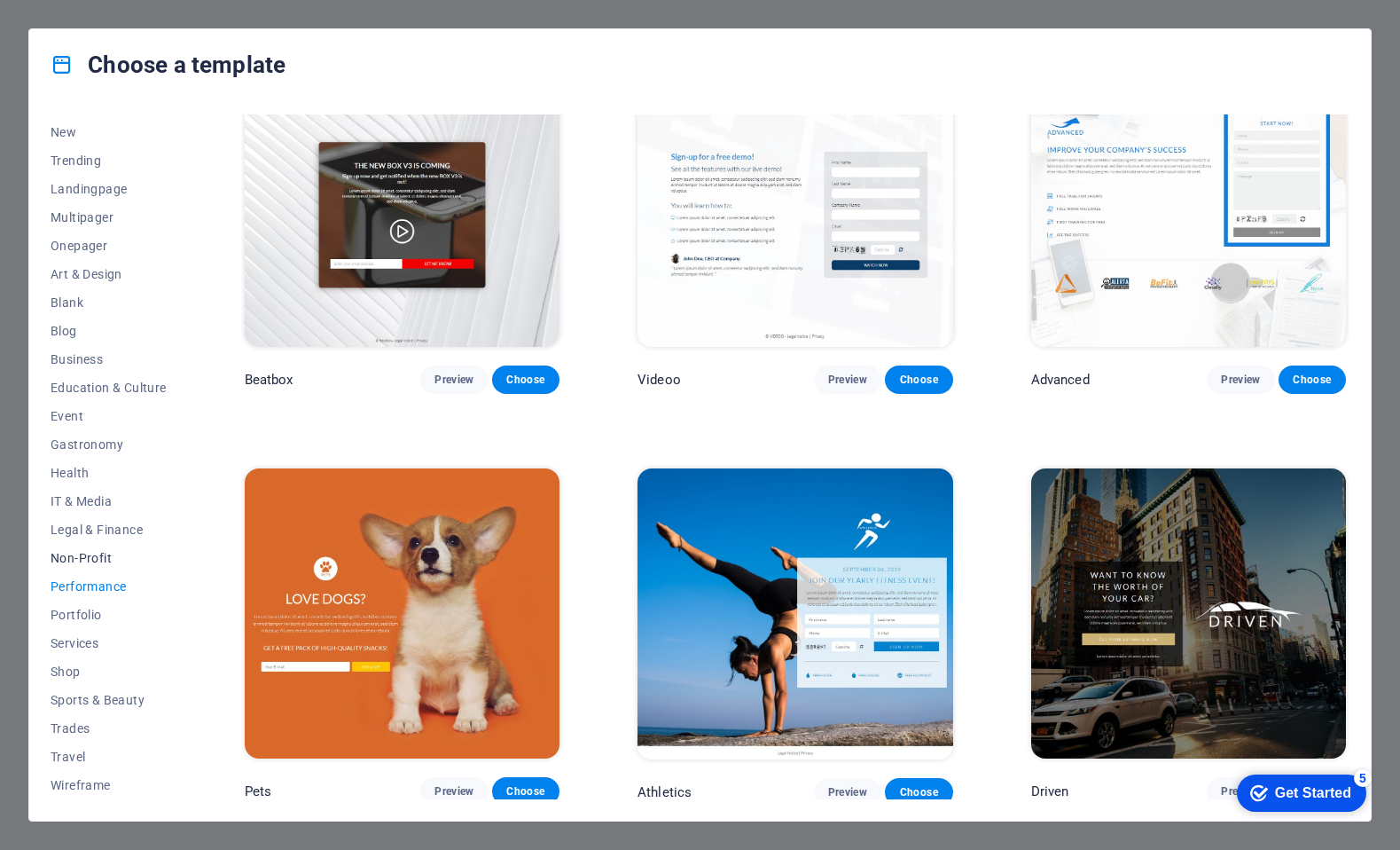
click at [90, 557] on span "Non-Profit" at bounding box center [108, 558] width 116 height 14
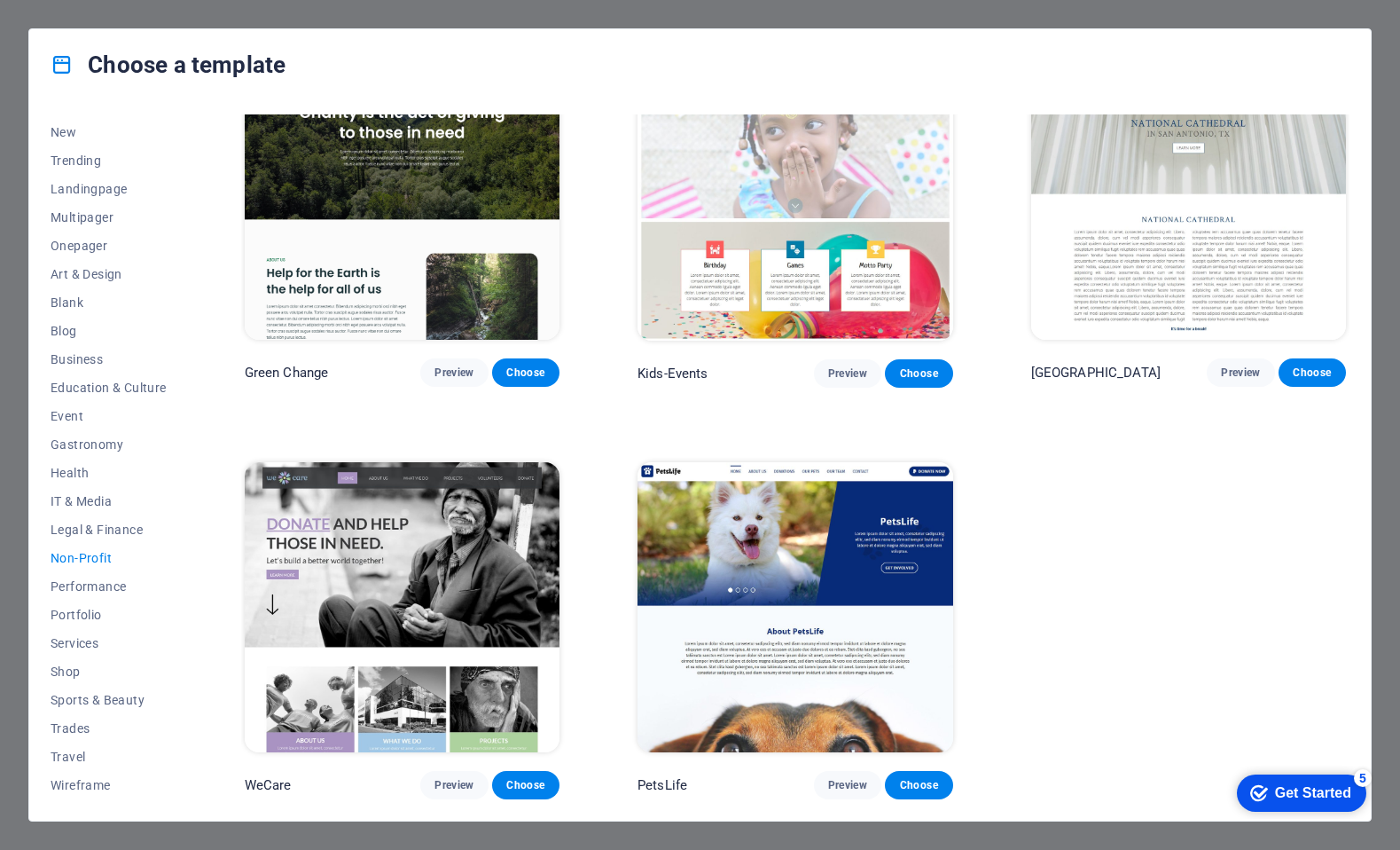
scroll to position [0, 0]
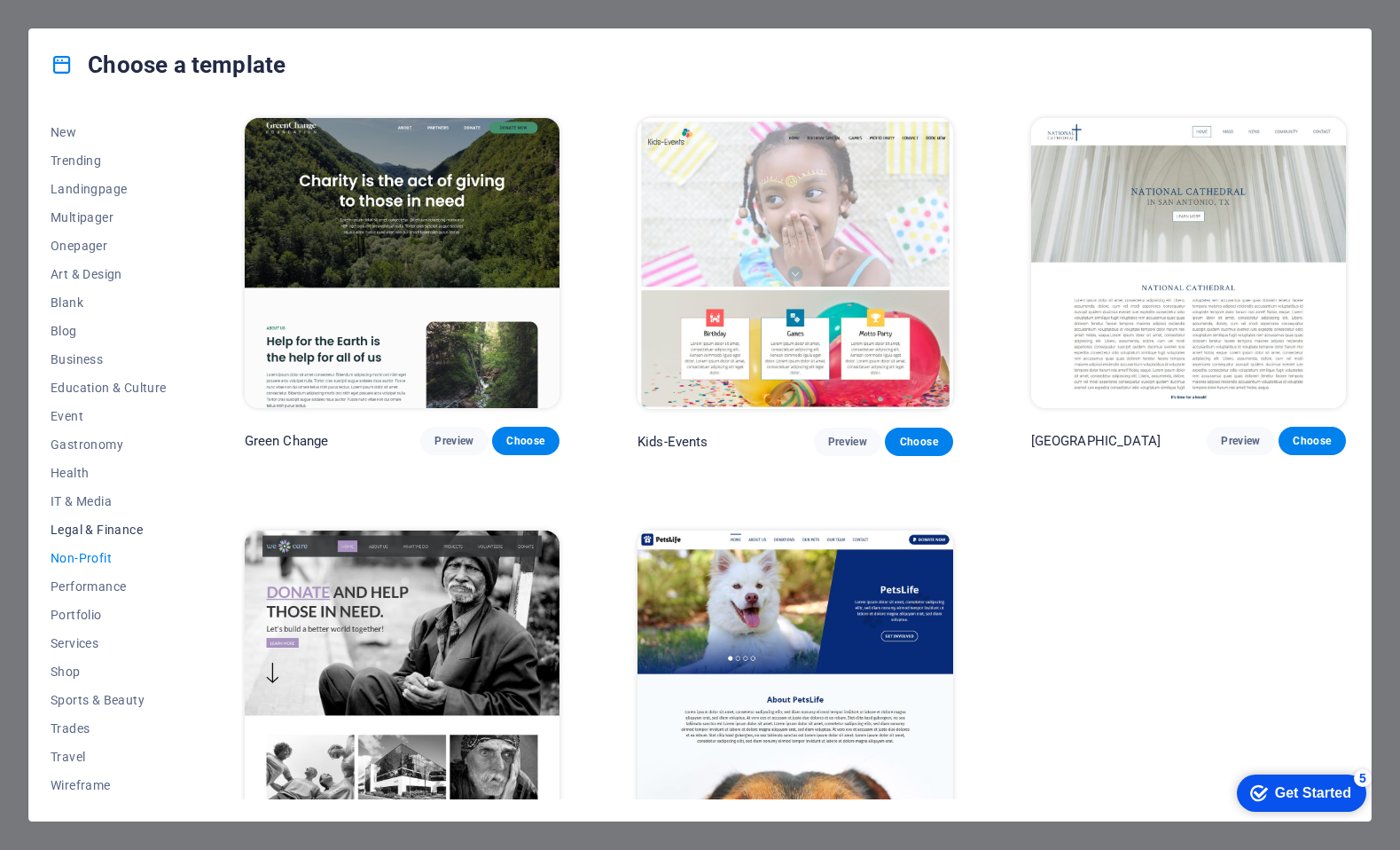
click at [100, 542] on button "Legal & Finance" at bounding box center [108, 530] width 116 height 28
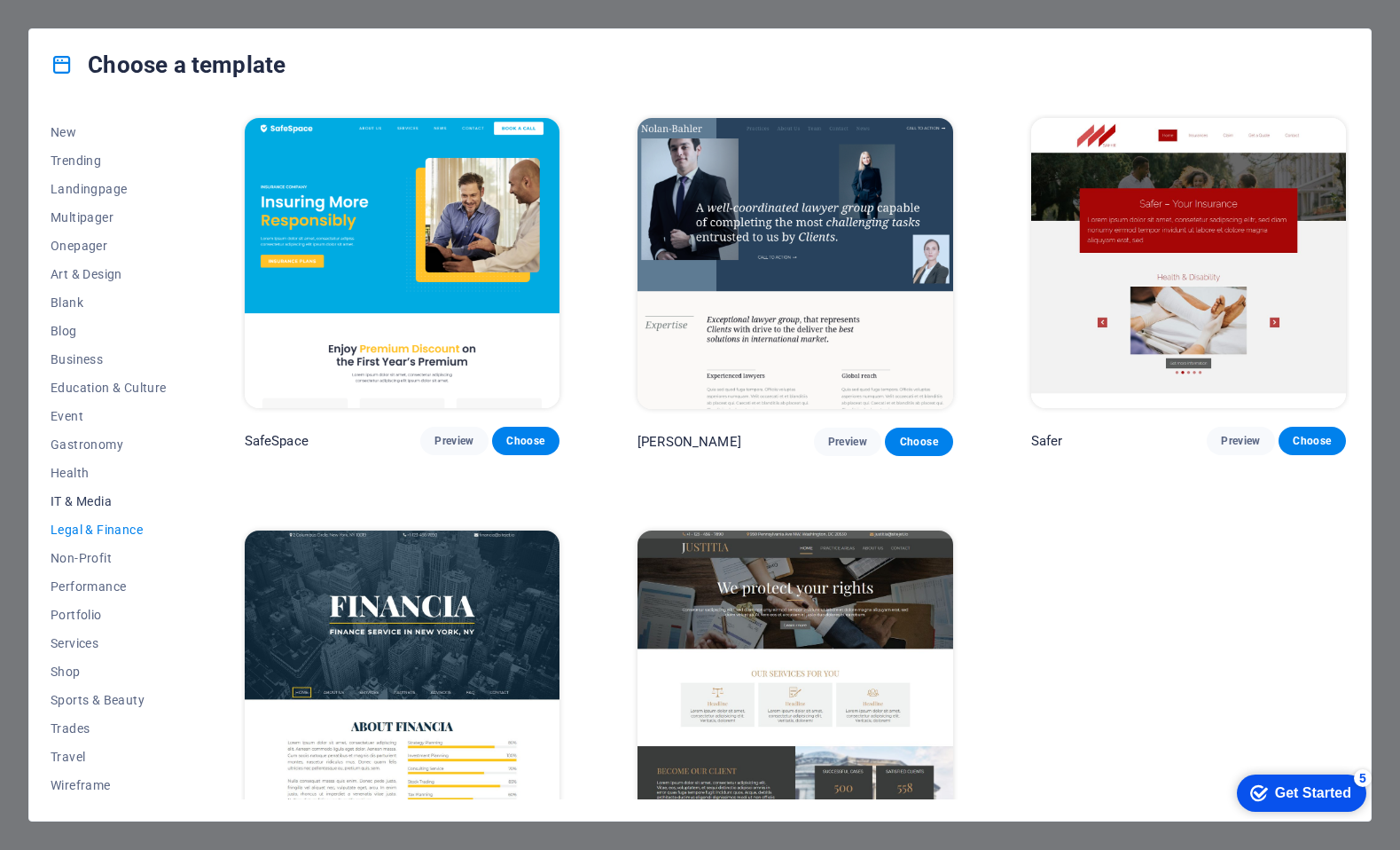
click at [97, 507] on span "IT & Media" at bounding box center [108, 501] width 116 height 14
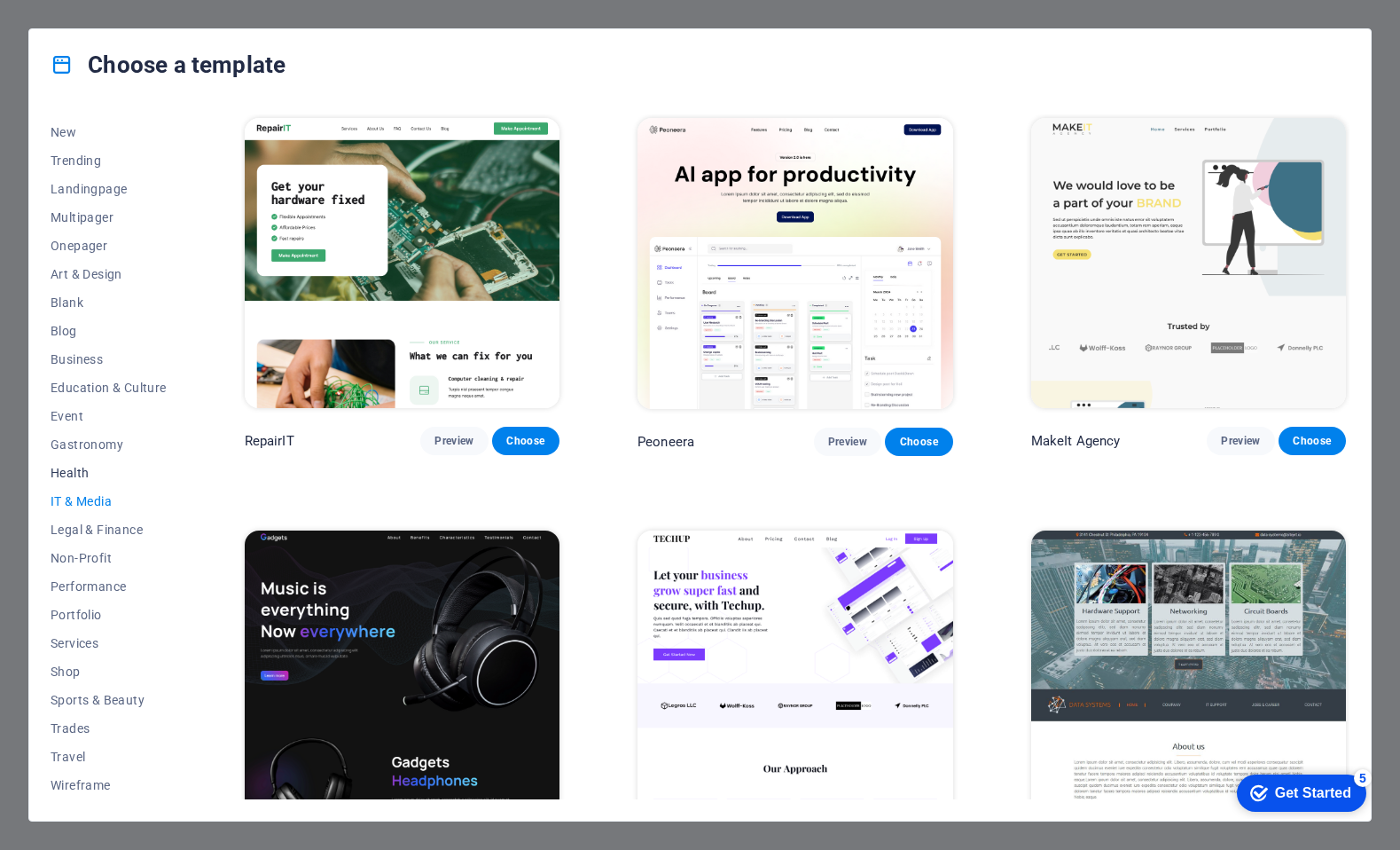
click at [92, 472] on span "Health" at bounding box center [108, 473] width 116 height 14
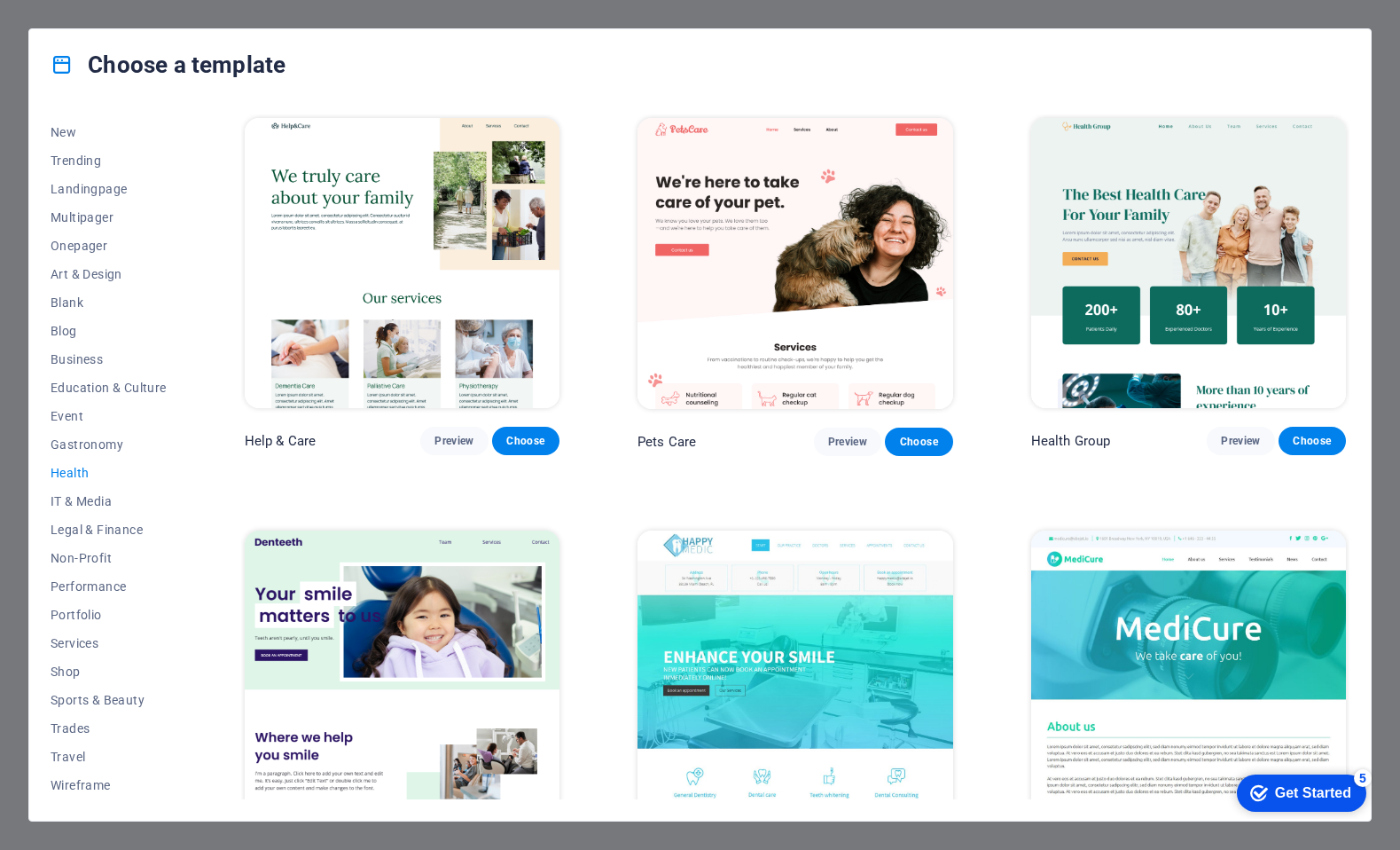
scroll to position [474, 0]
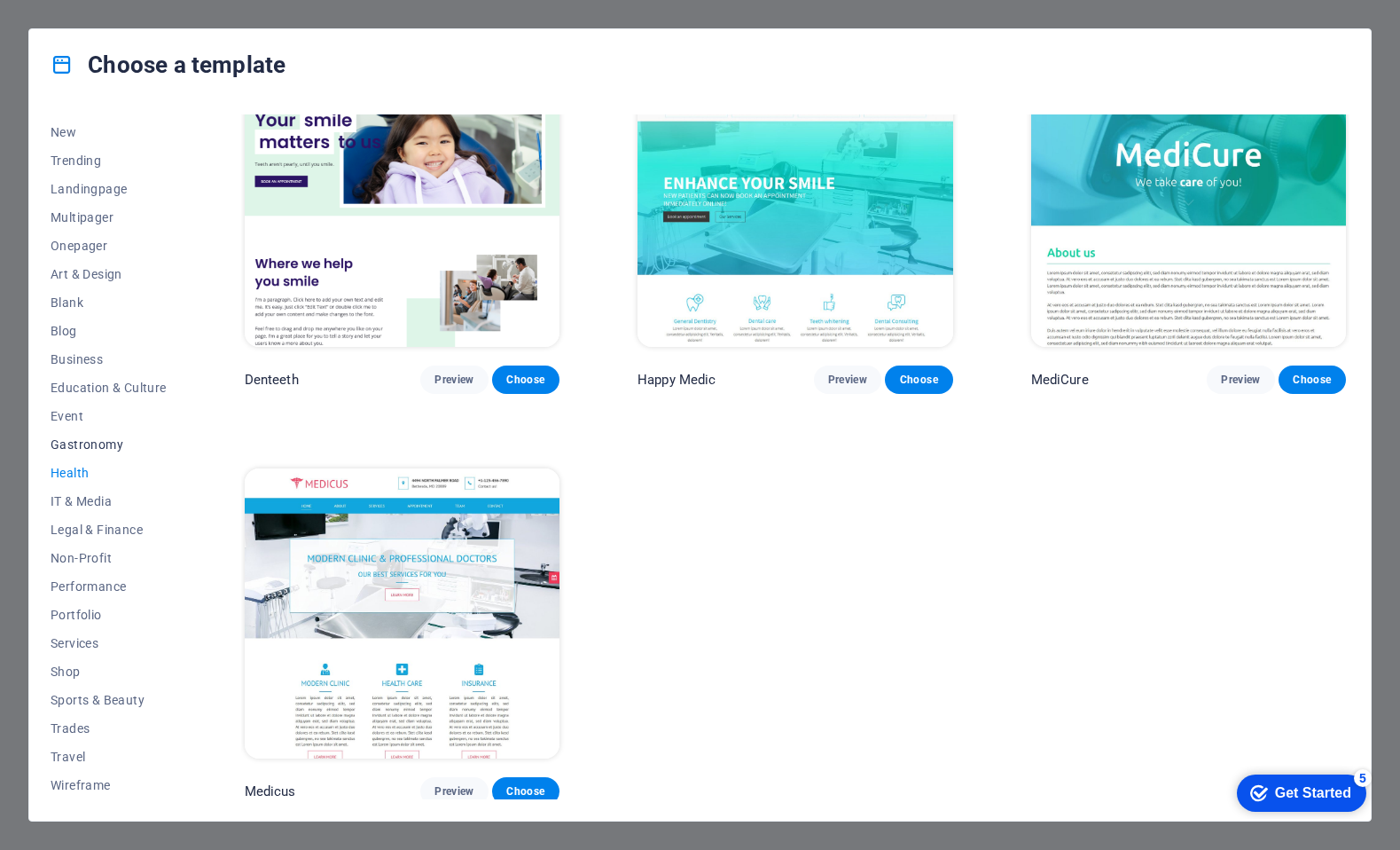
click at [77, 448] on span "Gastronomy" at bounding box center [108, 445] width 116 height 14
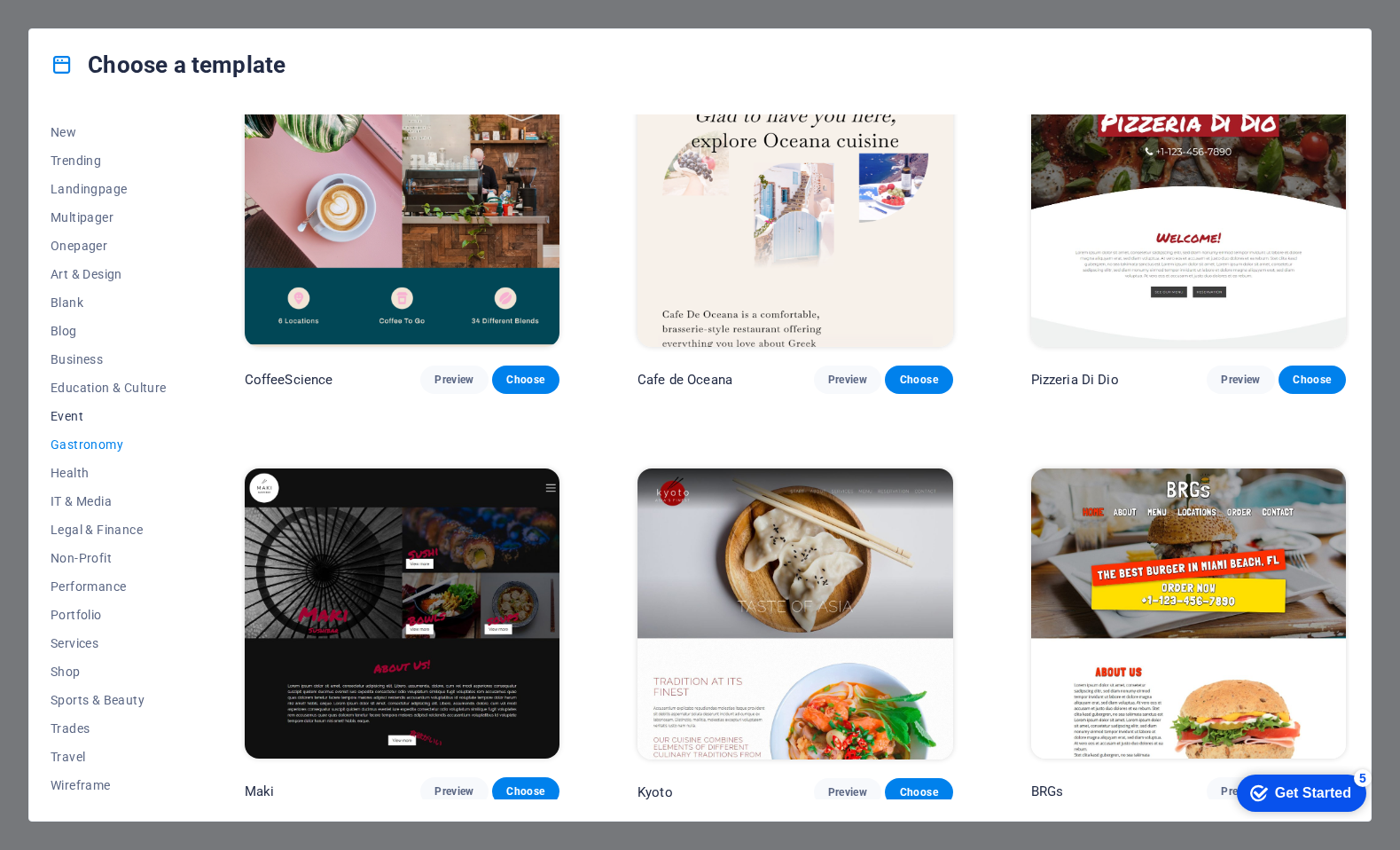
click at [80, 421] on span "Event" at bounding box center [108, 416] width 116 height 14
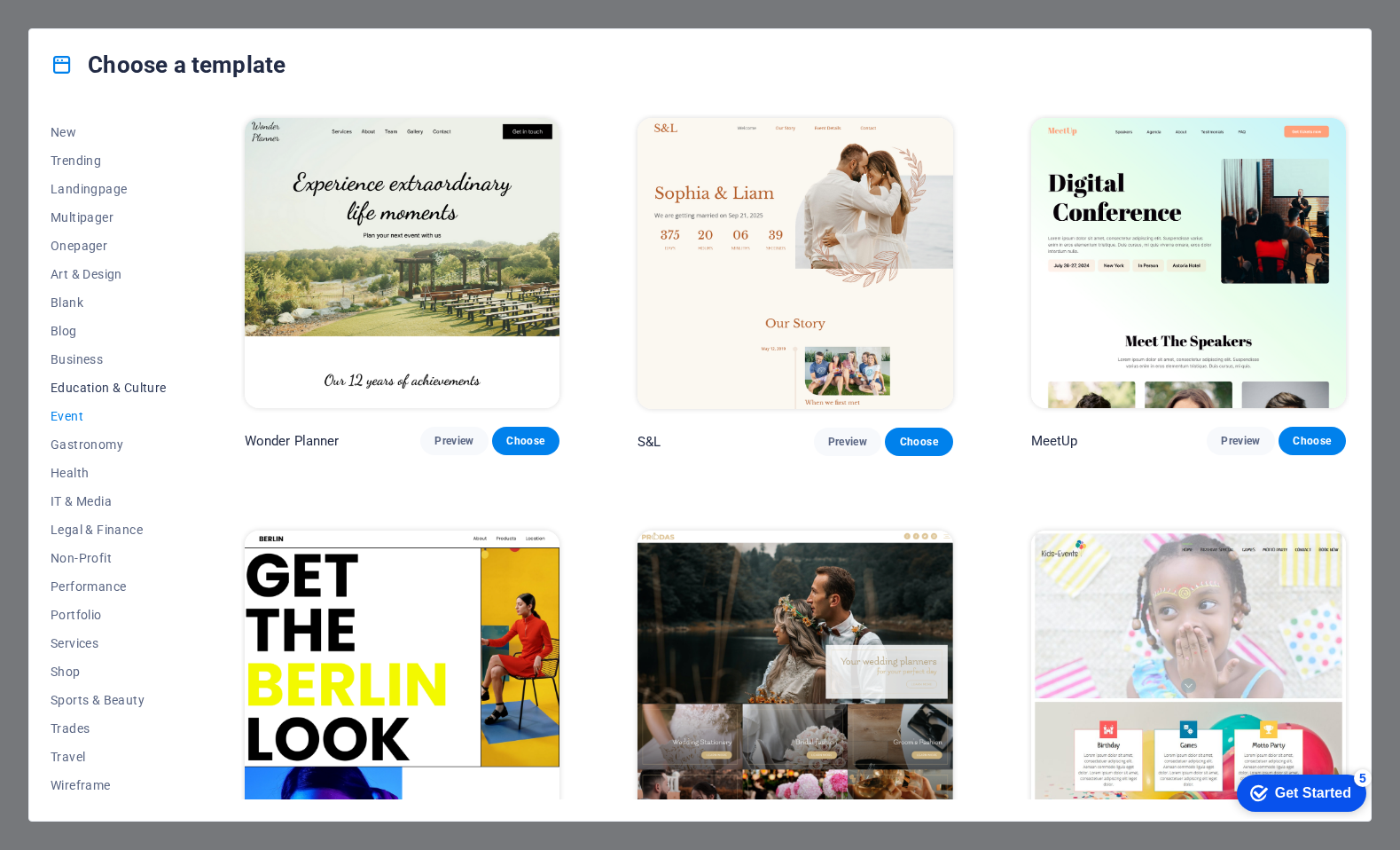
click at [92, 385] on span "Education & Culture" at bounding box center [108, 388] width 116 height 14
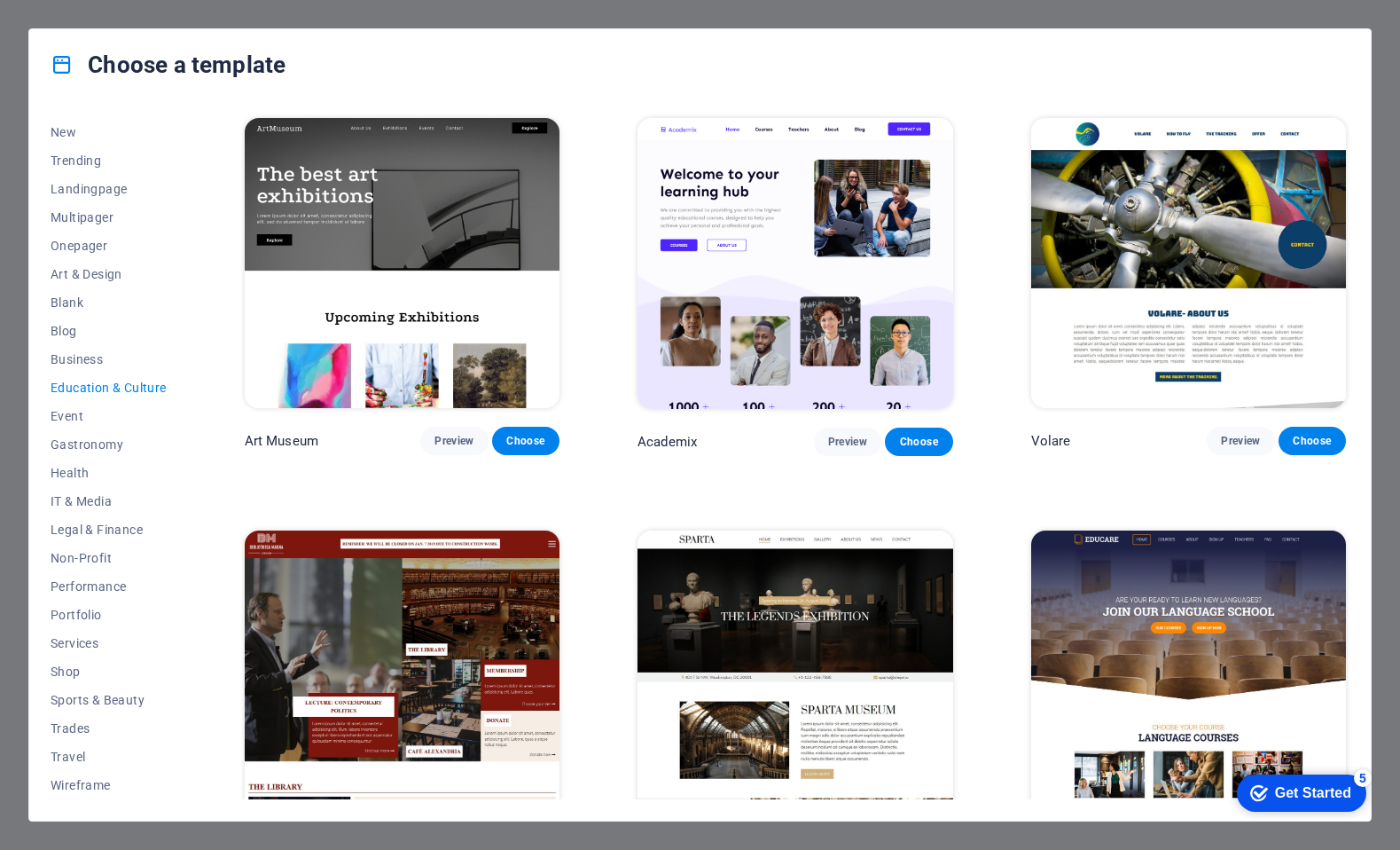
scroll to position [444, 0]
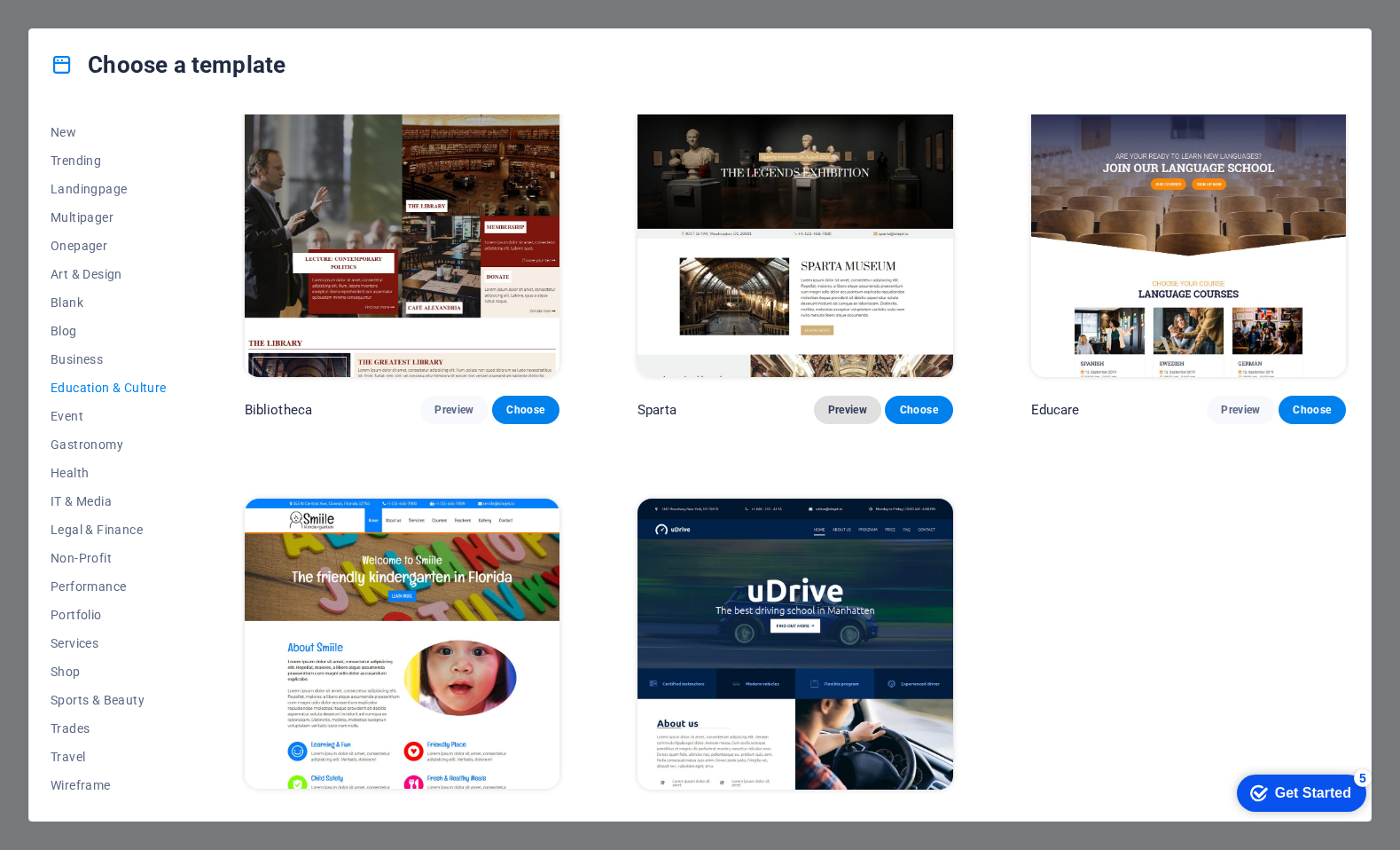
click at [844, 404] on span "Preview" at bounding box center [848, 410] width 39 height 14
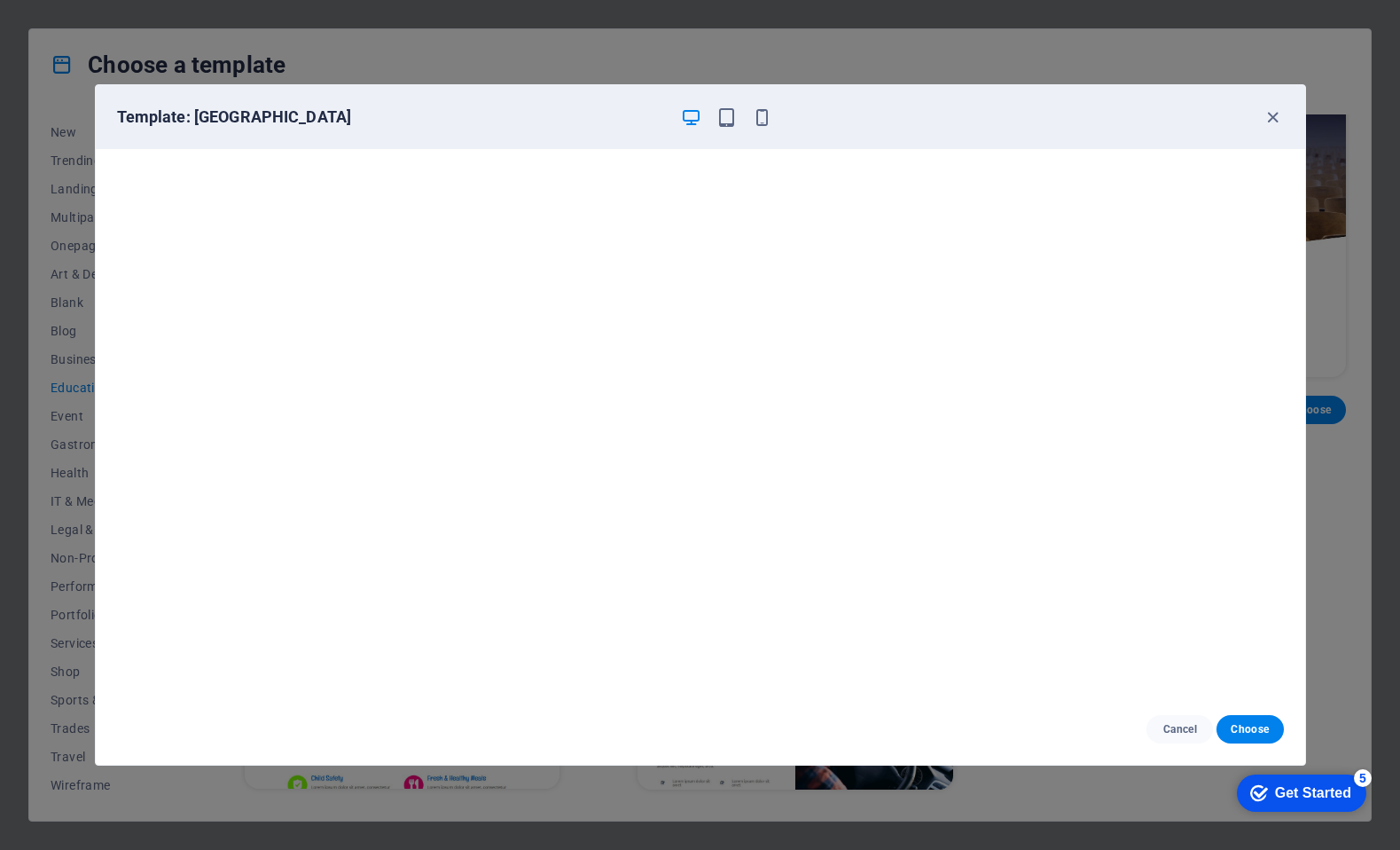
scroll to position [4, 0]
click at [1276, 120] on icon "button" at bounding box center [1273, 117] width 20 height 20
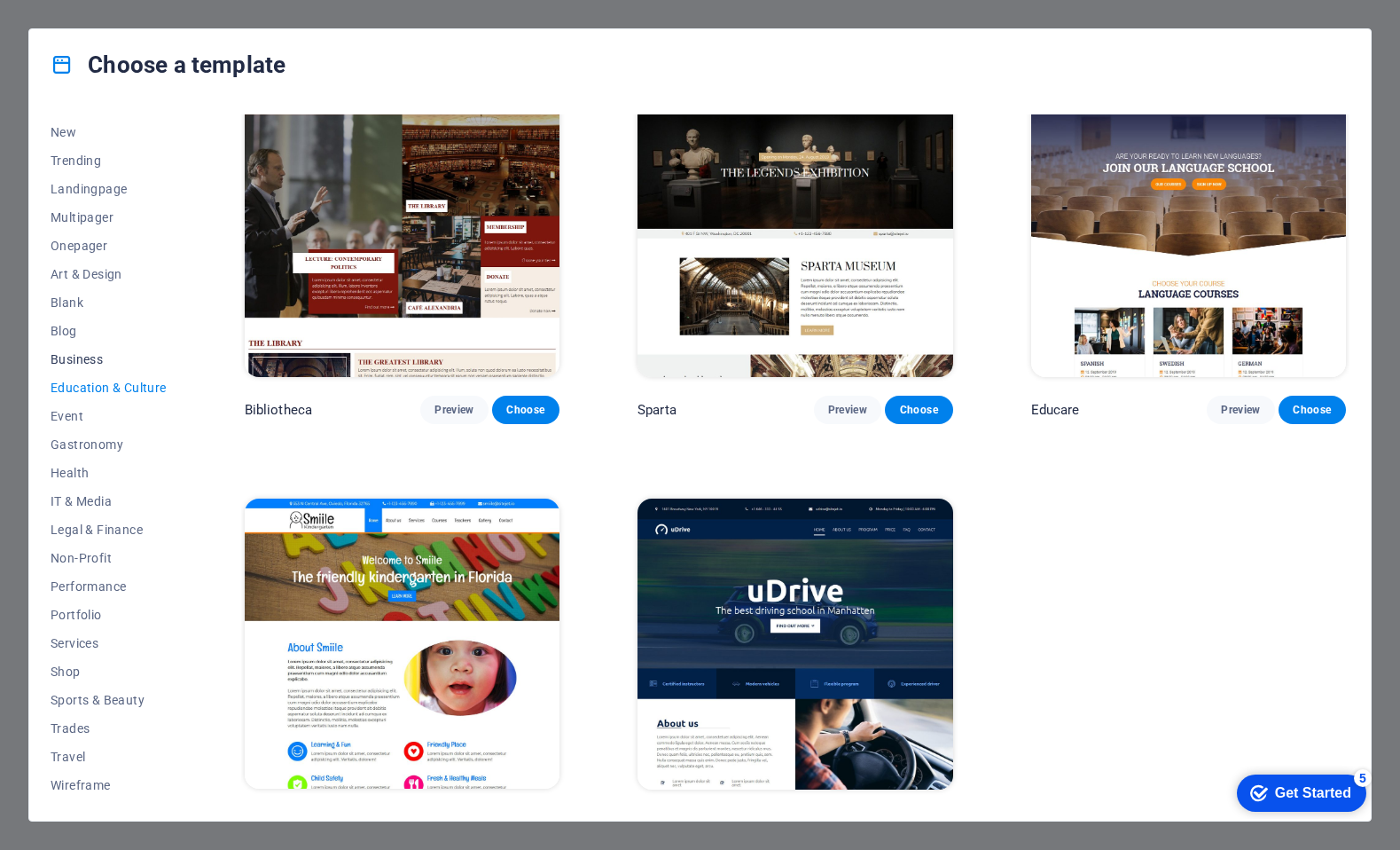
click at [90, 356] on span "Business" at bounding box center [108, 359] width 116 height 14
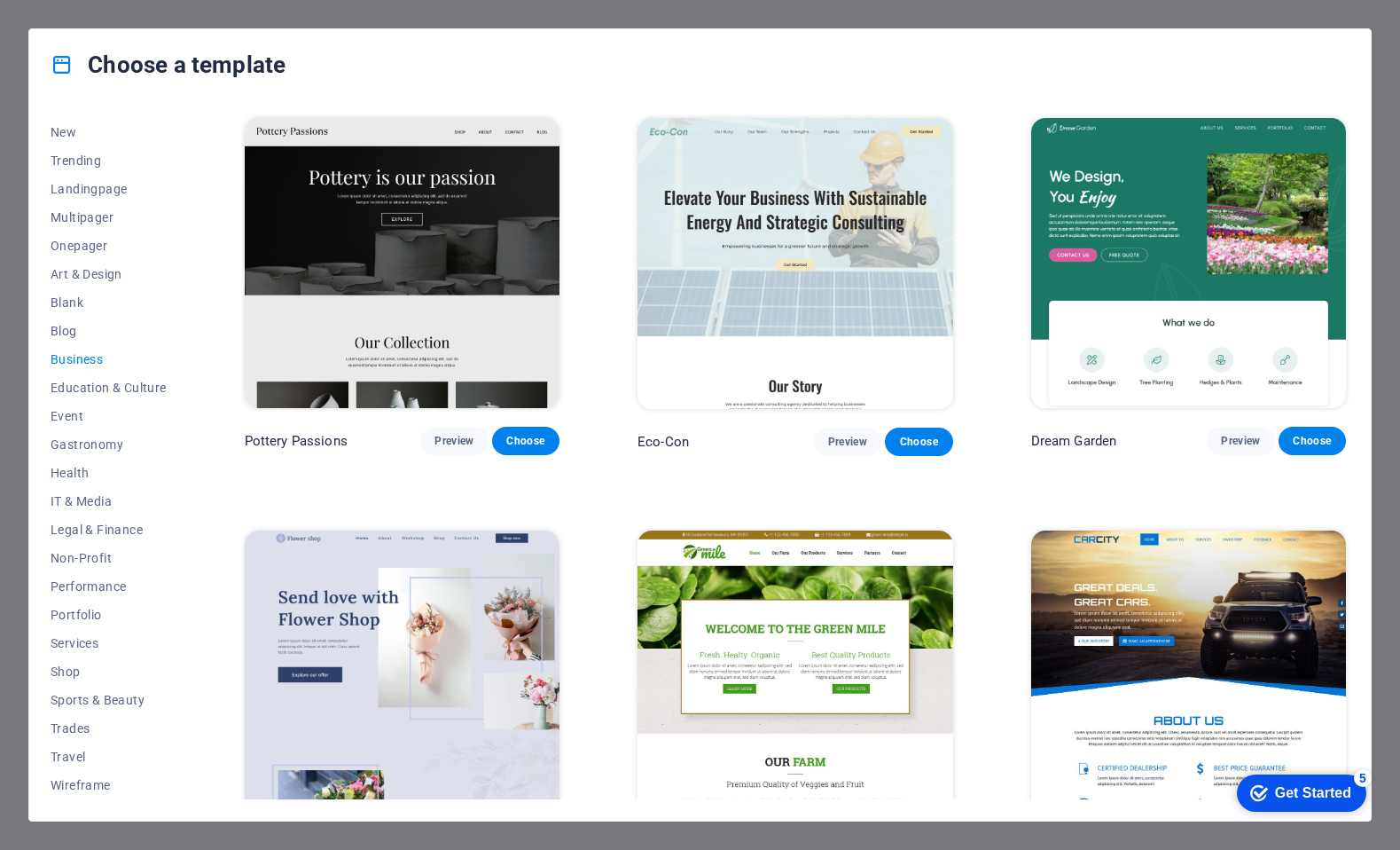
click at [892, 325] on img at bounding box center [795, 263] width 315 height 291
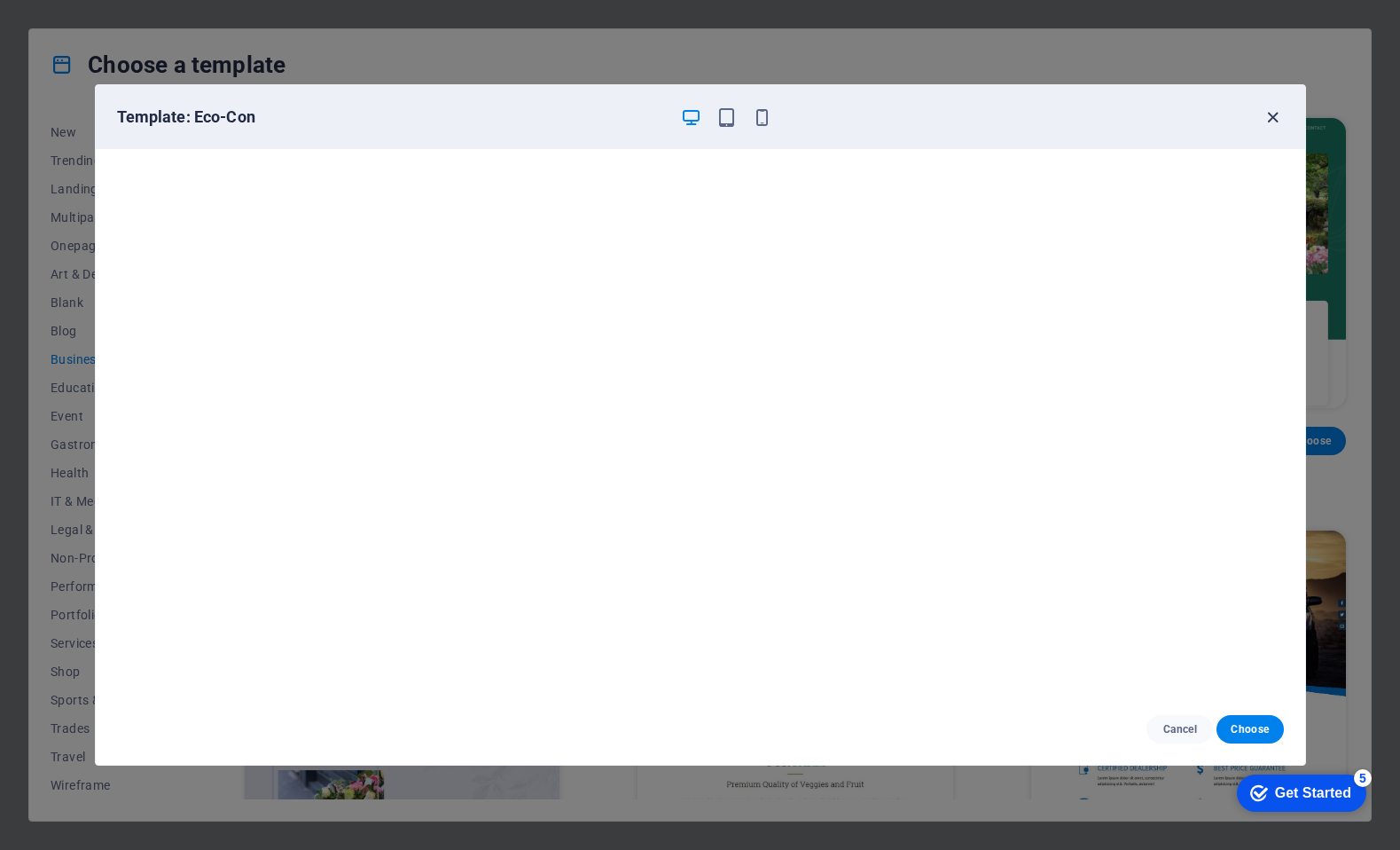
click at [1276, 115] on icon "button" at bounding box center [1273, 117] width 20 height 20
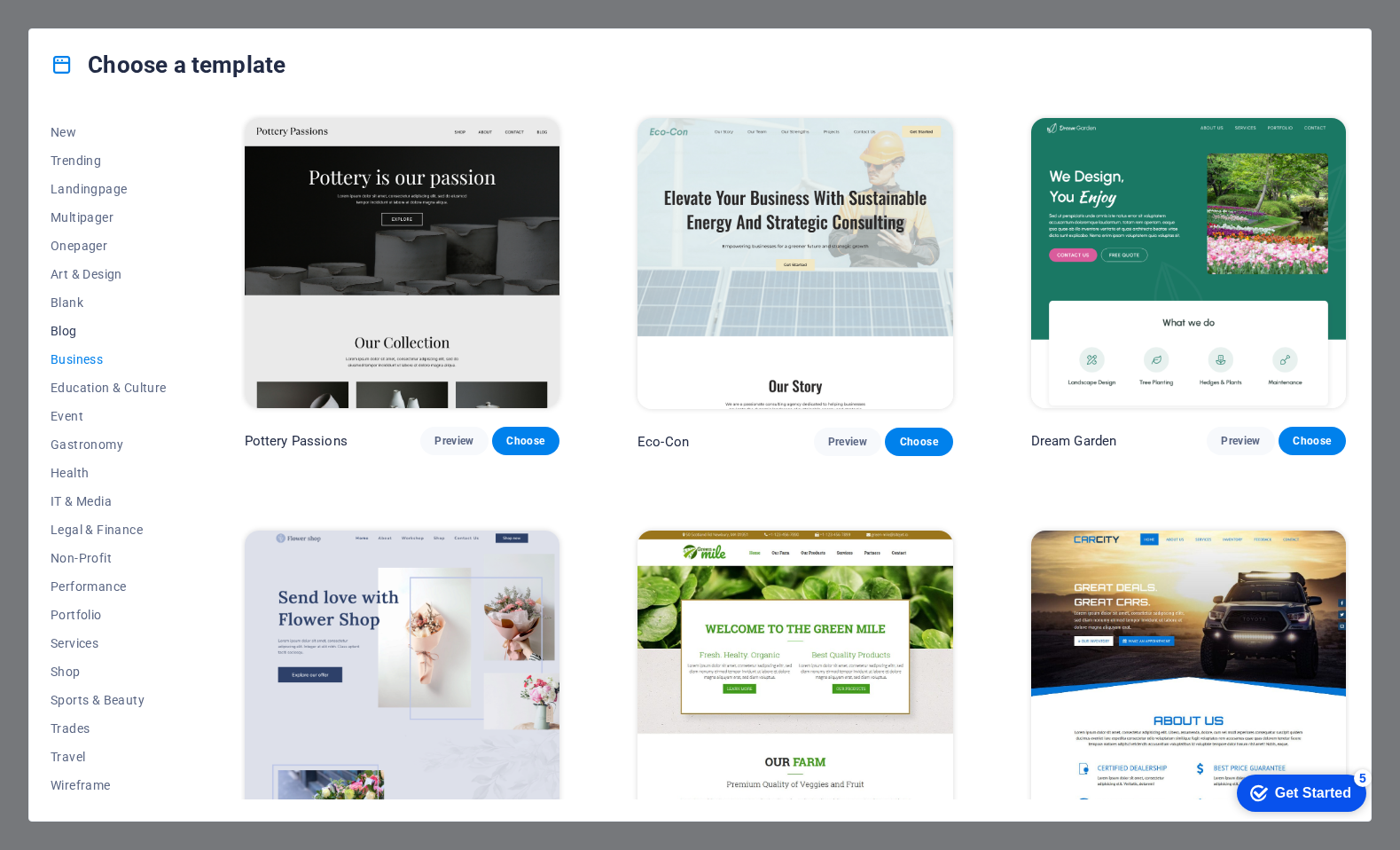
click at [67, 333] on span "Blog" at bounding box center [108, 331] width 116 height 14
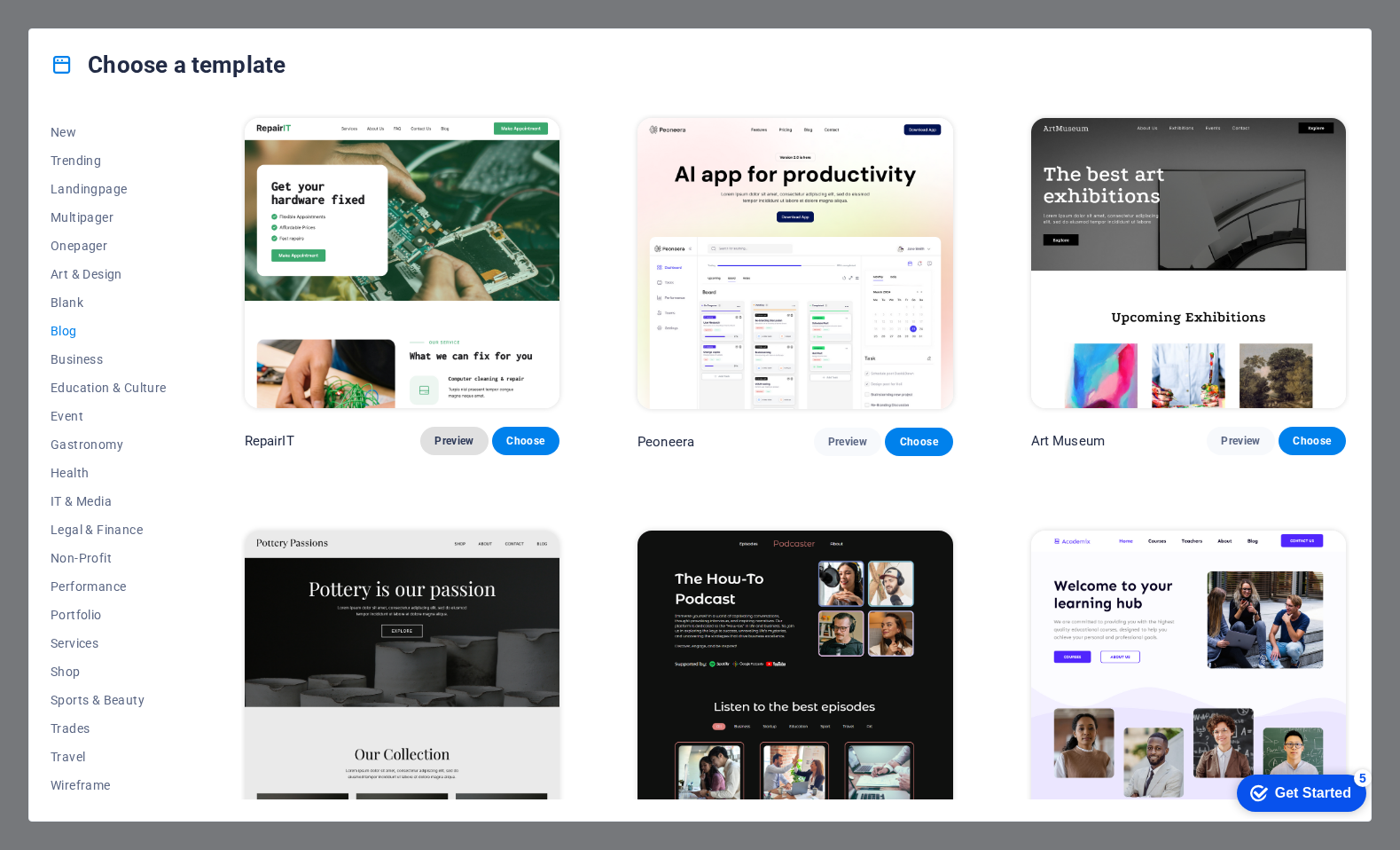
click at [448, 444] on span "Preview" at bounding box center [454, 441] width 39 height 14
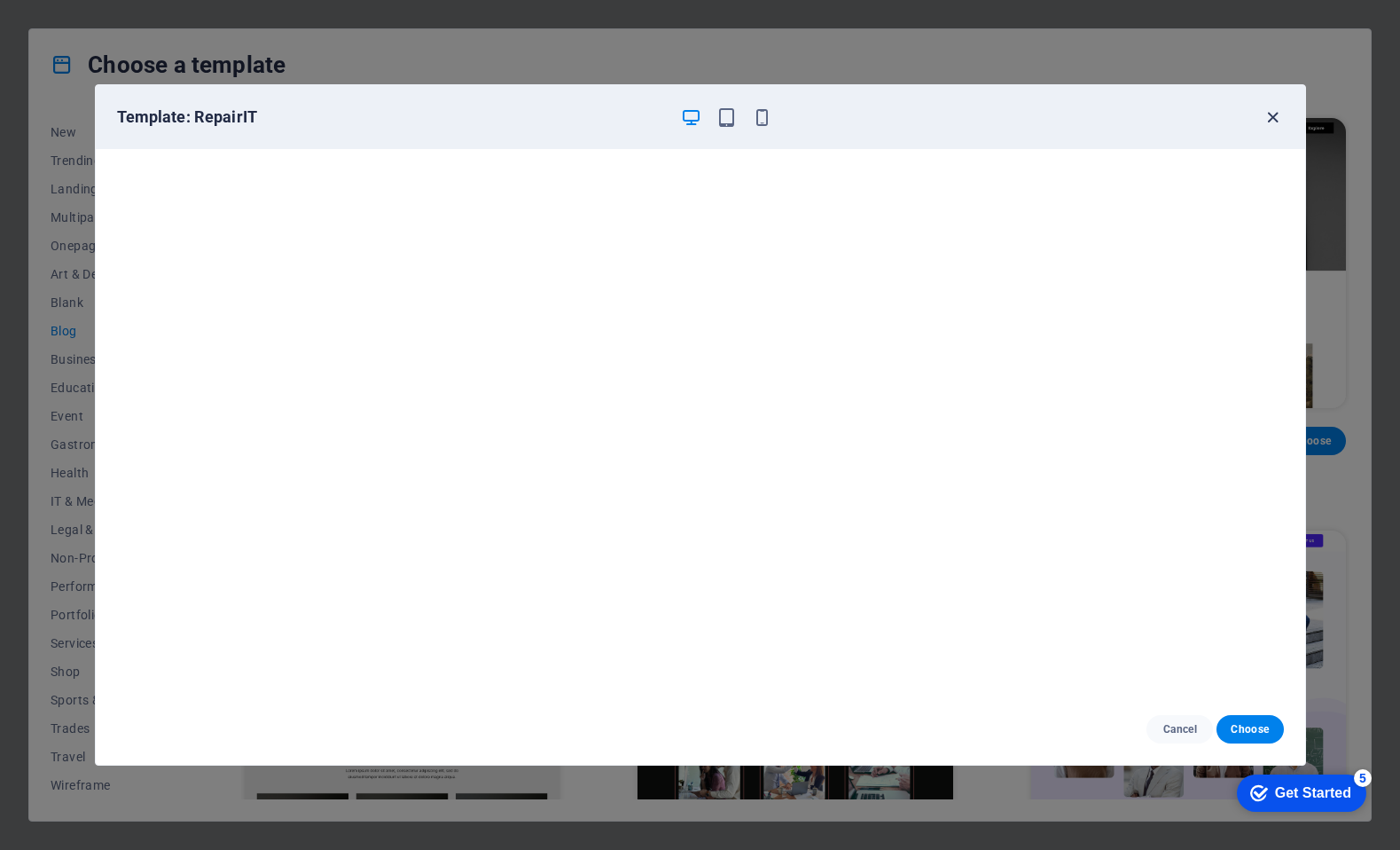
click at [1279, 118] on icon "button" at bounding box center [1273, 117] width 20 height 20
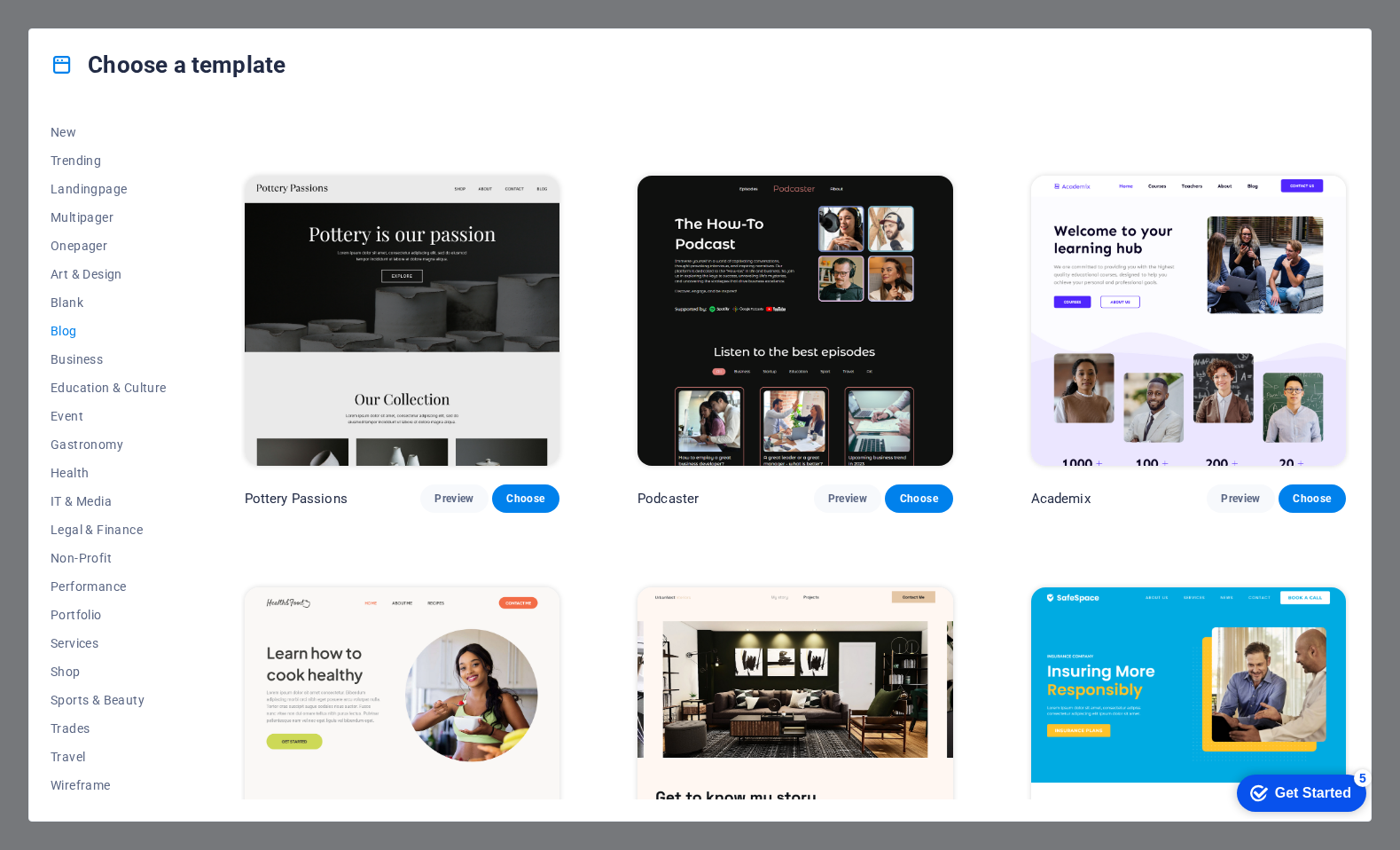
scroll to position [798, 0]
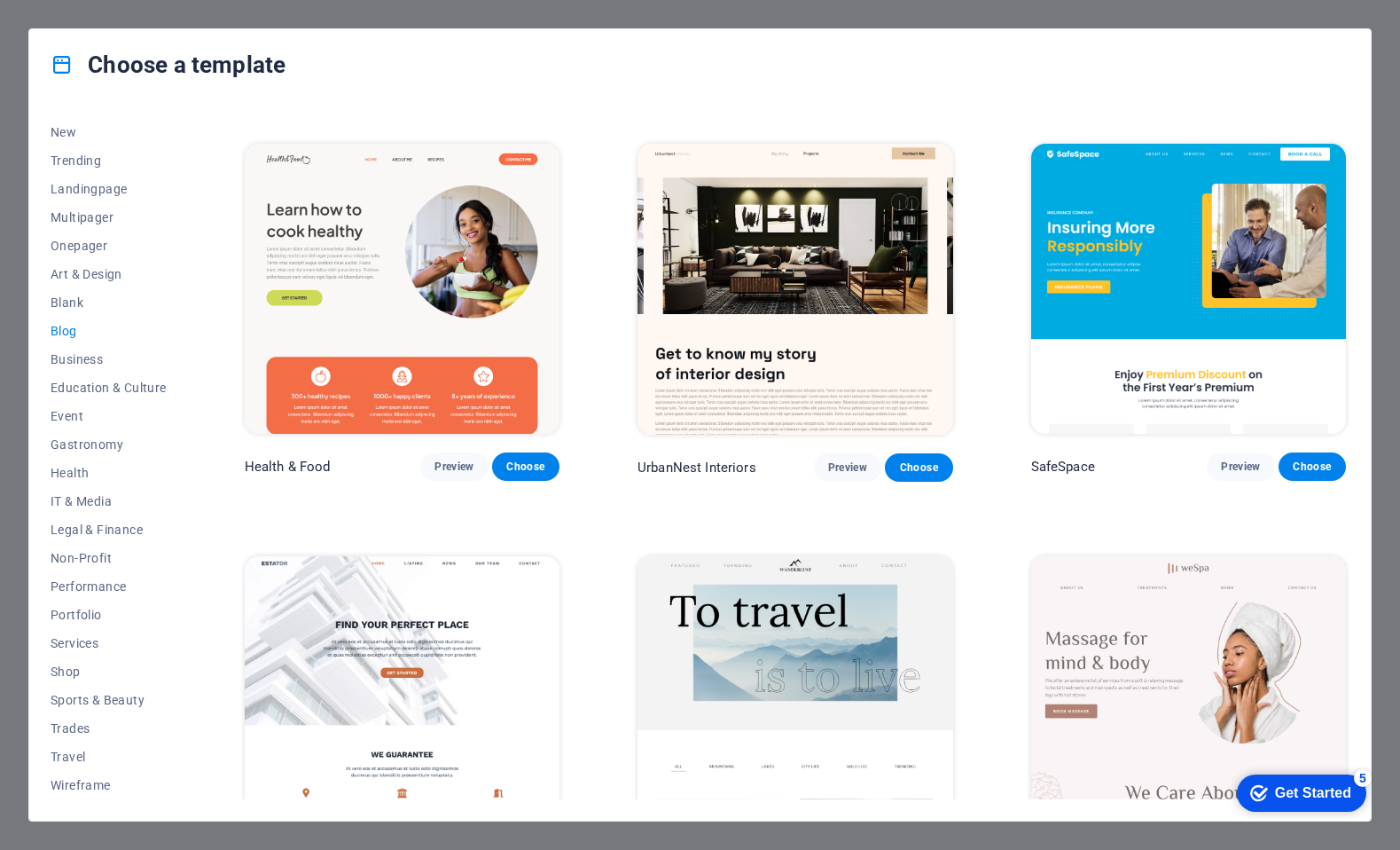
click at [840, 633] on img at bounding box center [795, 701] width 315 height 291
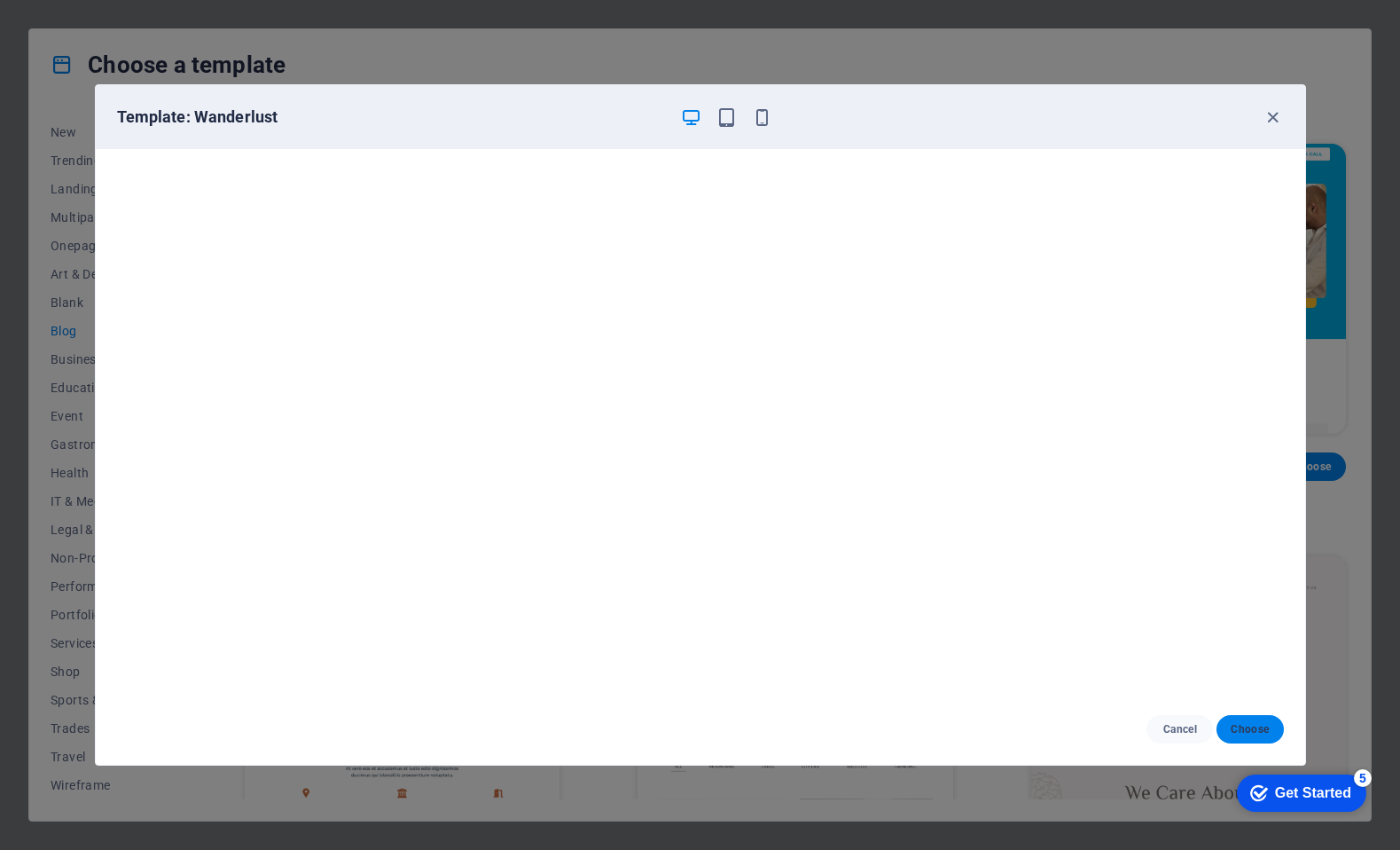
click at [1257, 735] on span "Choose" at bounding box center [1250, 729] width 38 height 14
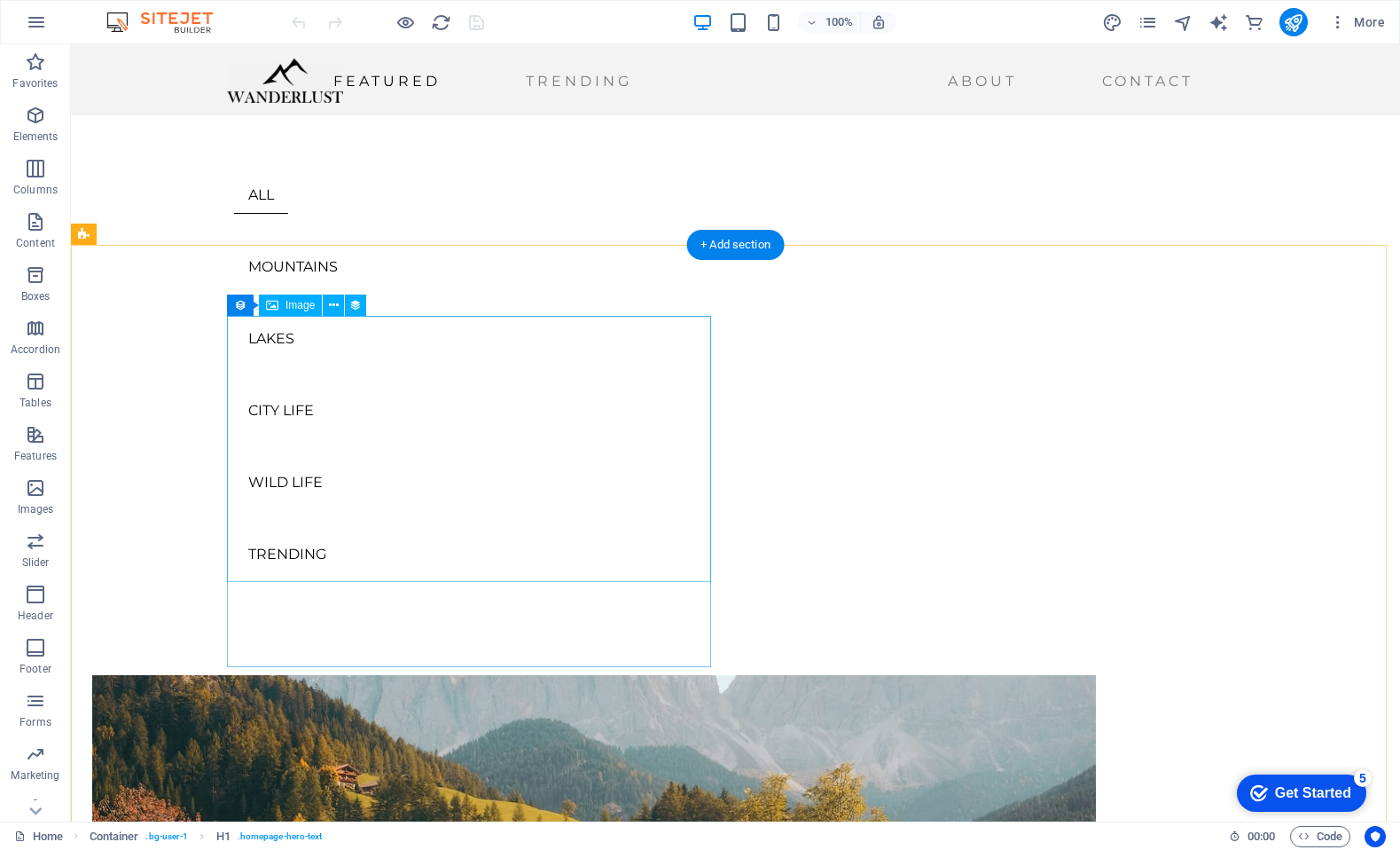
scroll to position [710, 0]
